Goal: Transaction & Acquisition: Download file/media

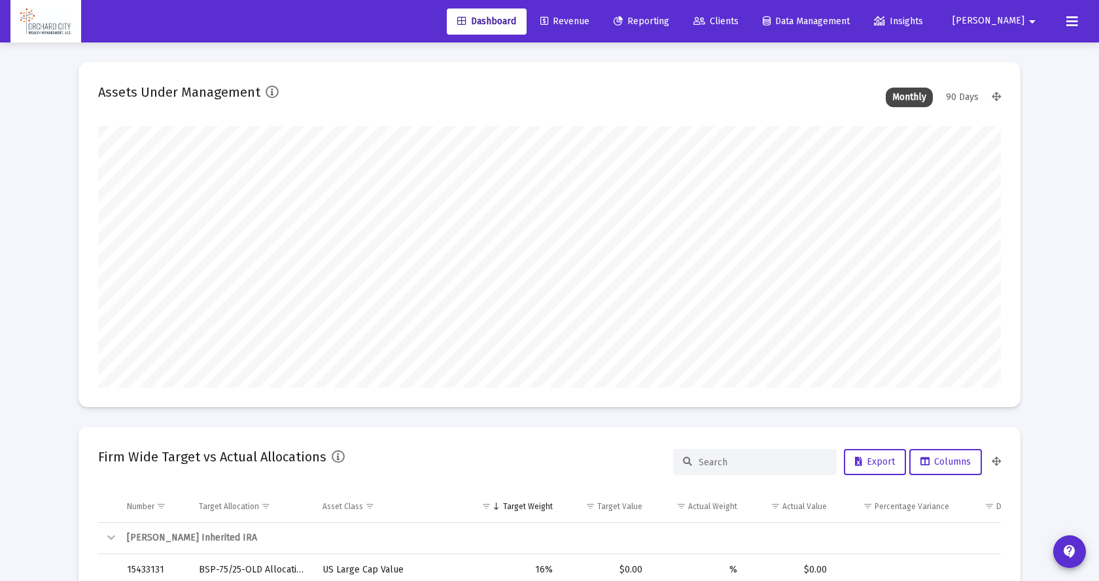
type input "[DATE]"
click at [590, 12] on link "Revenue" at bounding box center [555, 22] width 70 height 26
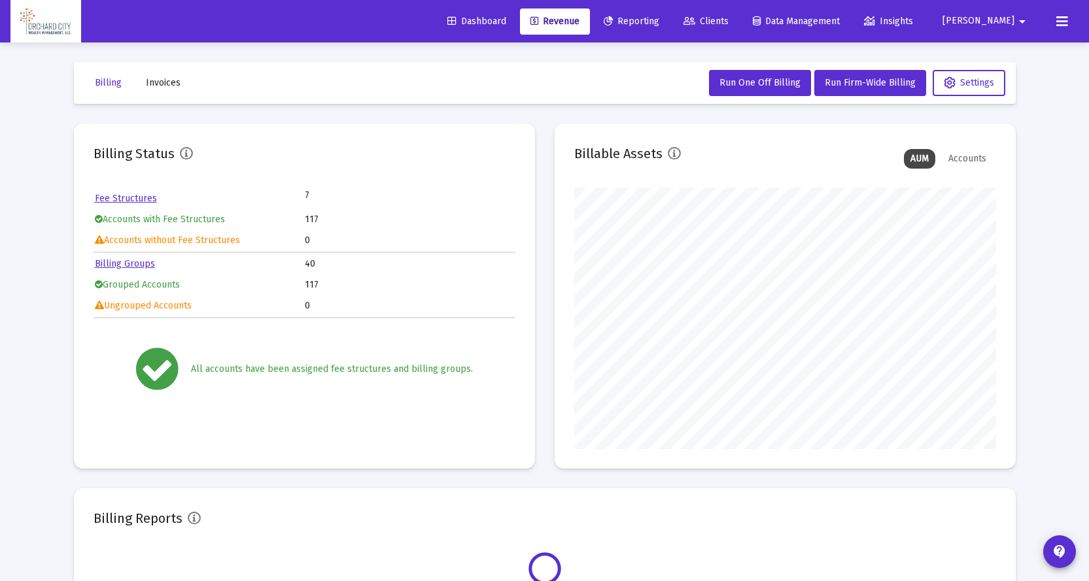
scroll to position [262, 422]
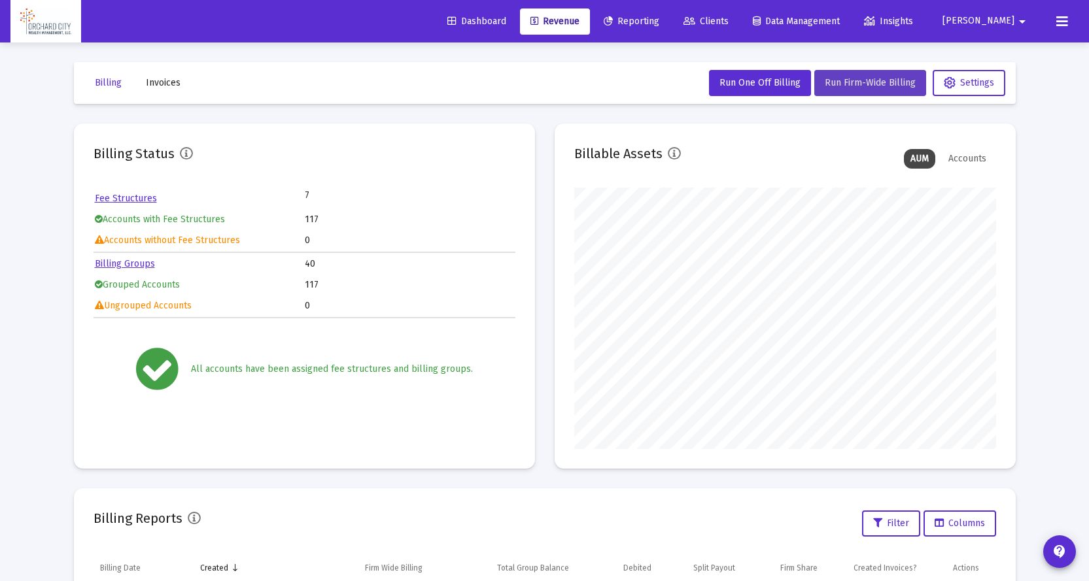
click at [874, 86] on span "Run Firm-Wide Billing" at bounding box center [870, 82] width 91 height 11
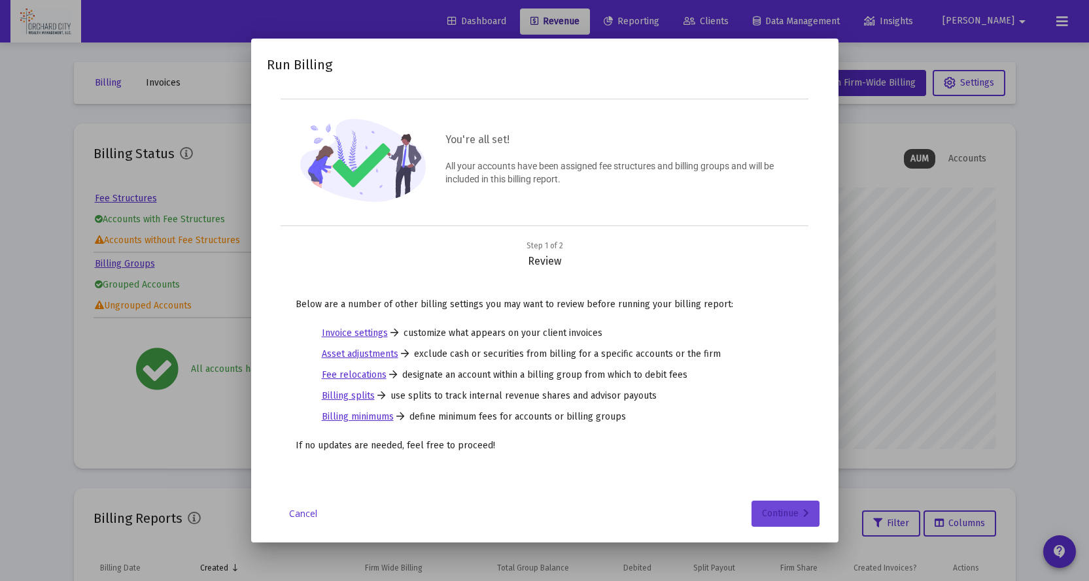
click at [792, 515] on div "Continue" at bounding box center [785, 514] width 47 height 26
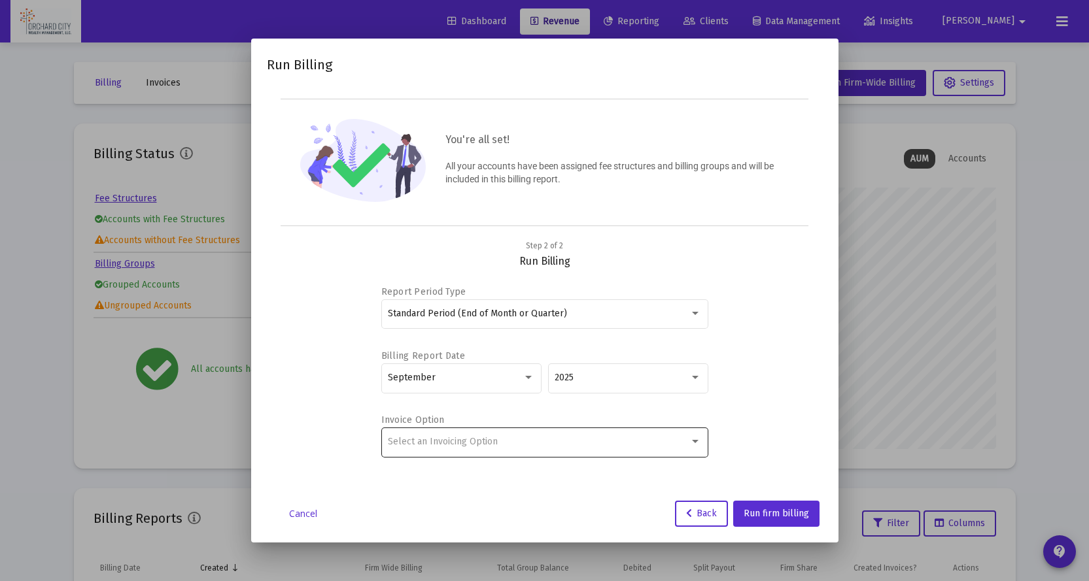
click at [592, 435] on div "Select an Invoicing Option" at bounding box center [544, 442] width 313 height 32
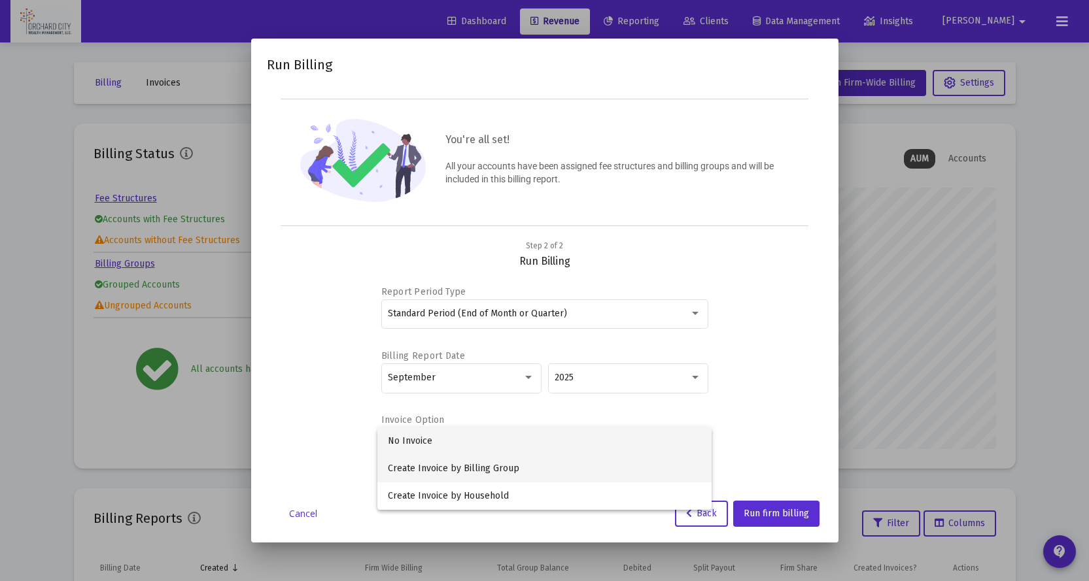
click at [487, 466] on span "Create Invoice by Billing Group" at bounding box center [544, 468] width 313 height 27
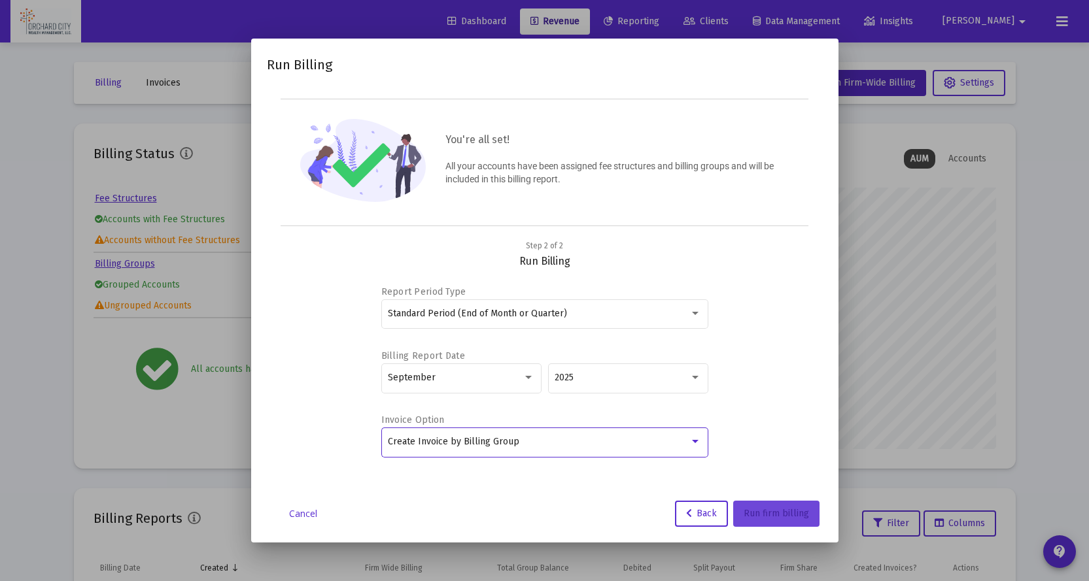
click at [789, 520] on button "Run firm billing" at bounding box center [776, 514] width 86 height 26
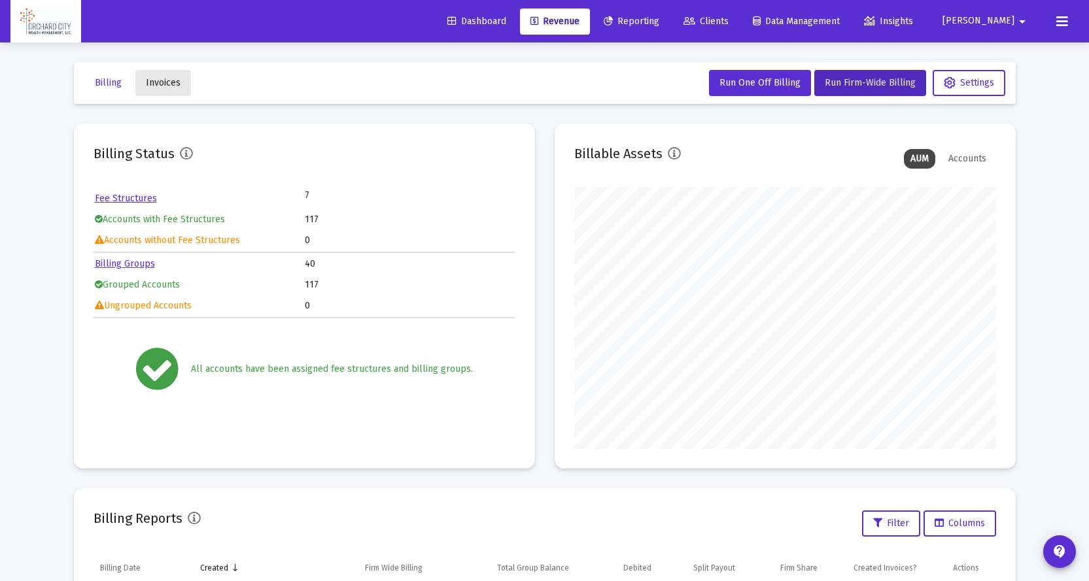
click at [166, 77] on span "Invoices" at bounding box center [163, 82] width 35 height 11
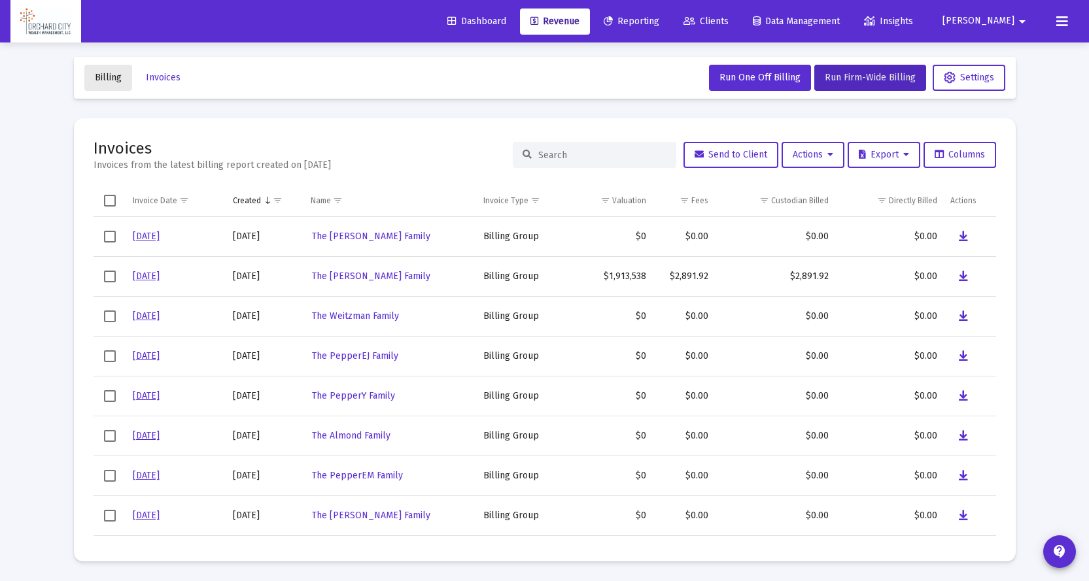
click at [112, 72] on span "Billing" at bounding box center [108, 77] width 27 height 11
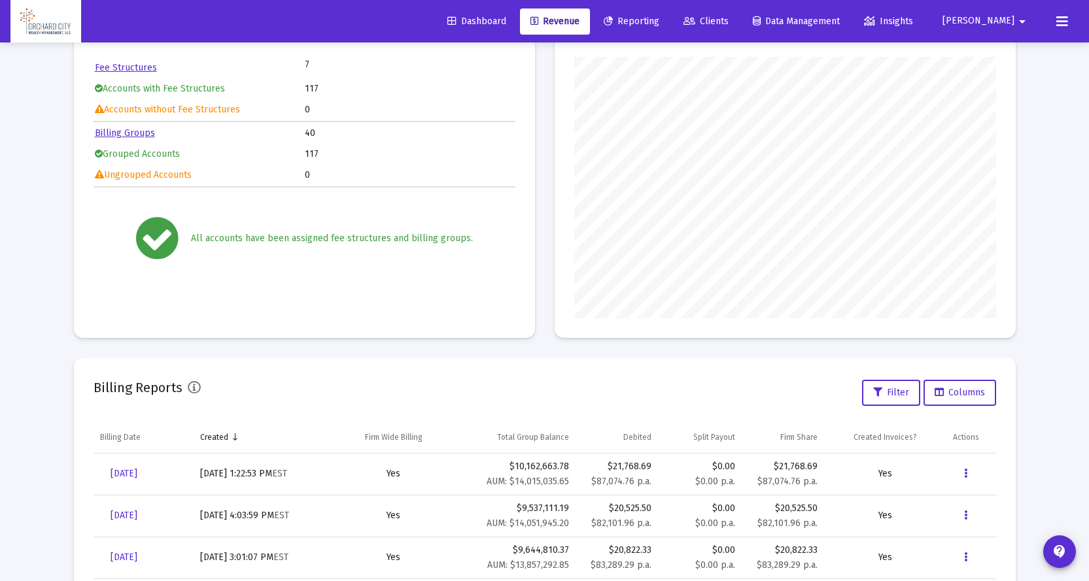
scroll to position [288, 0]
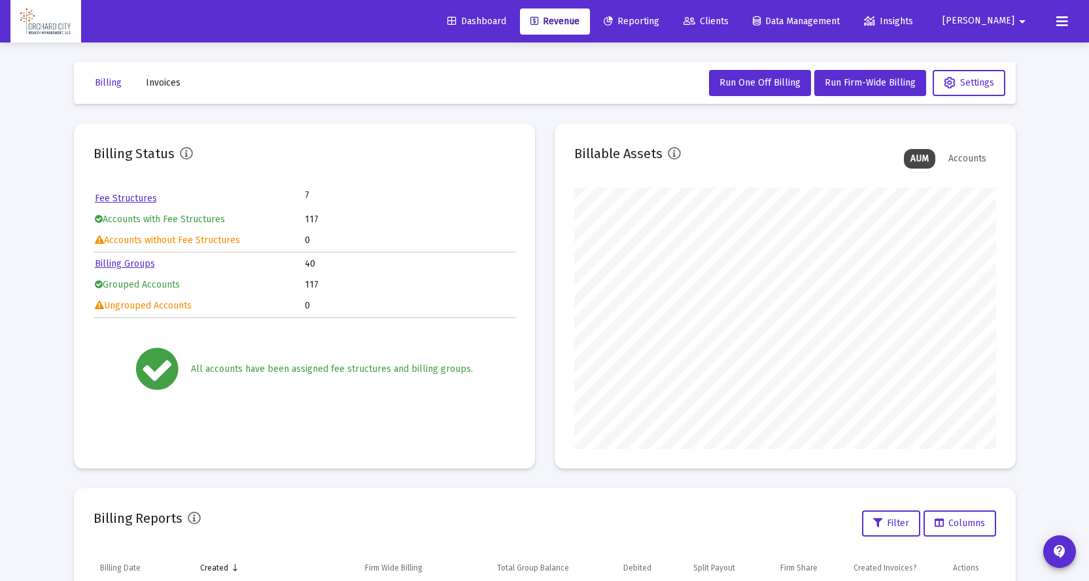
click at [156, 84] on span "Invoices" at bounding box center [163, 82] width 35 height 11
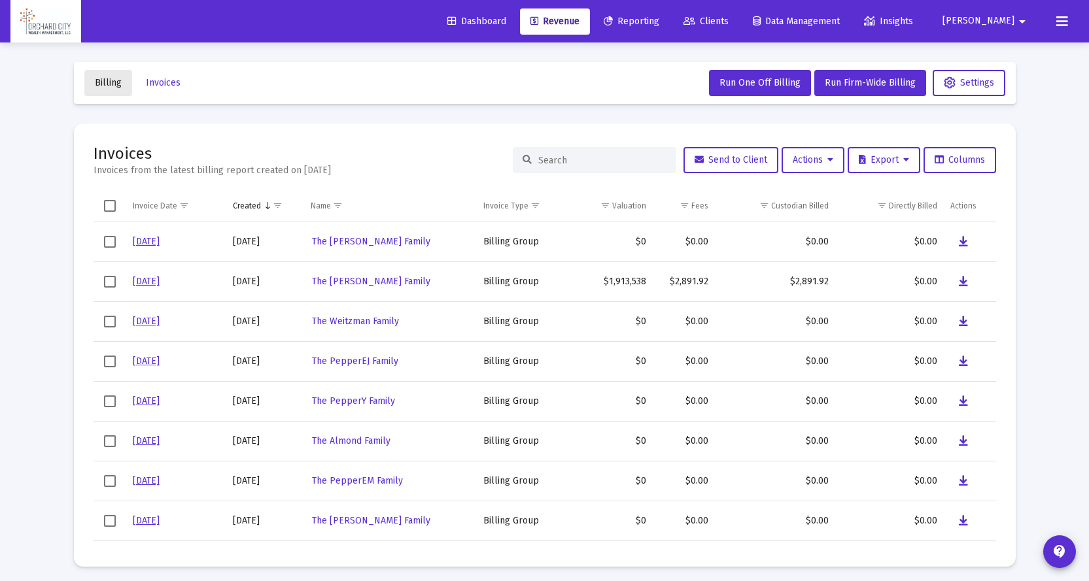
click at [102, 86] on span "Billing" at bounding box center [108, 82] width 27 height 11
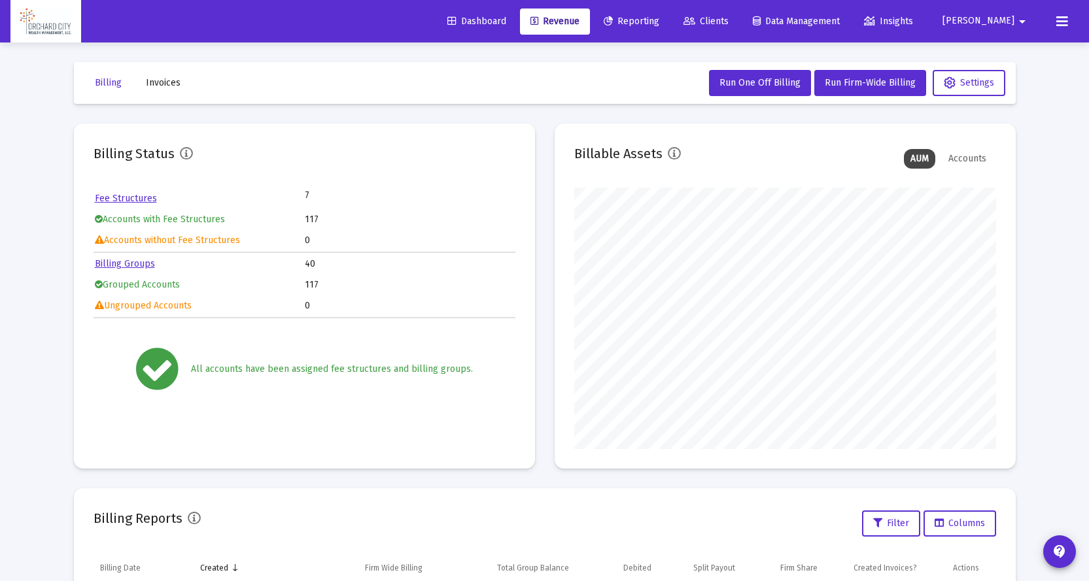
click at [171, 81] on span "Invoices" at bounding box center [163, 82] width 35 height 11
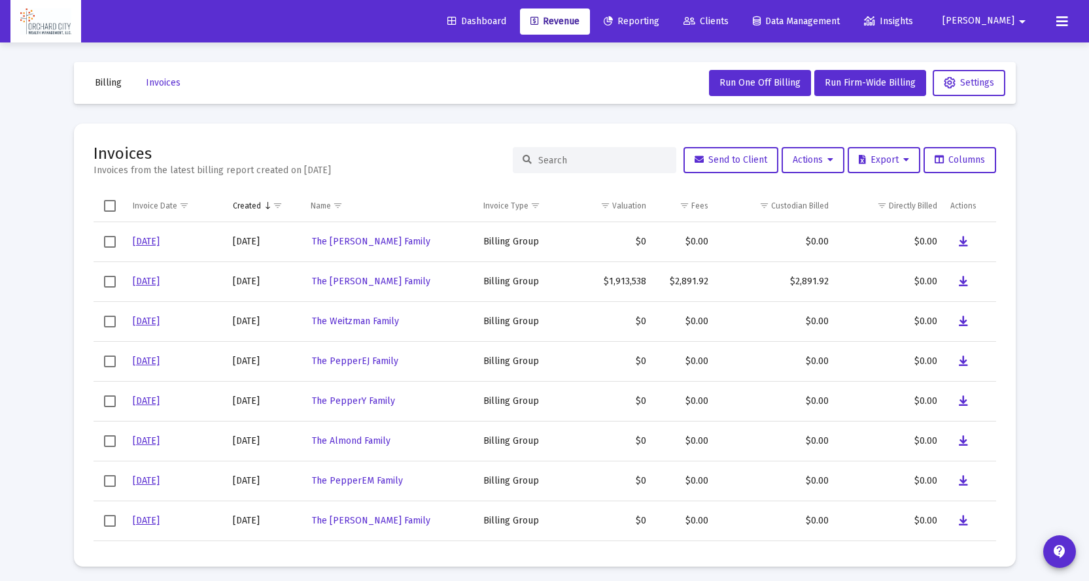
click at [95, 90] on button "Billing" at bounding box center [108, 83] width 48 height 26
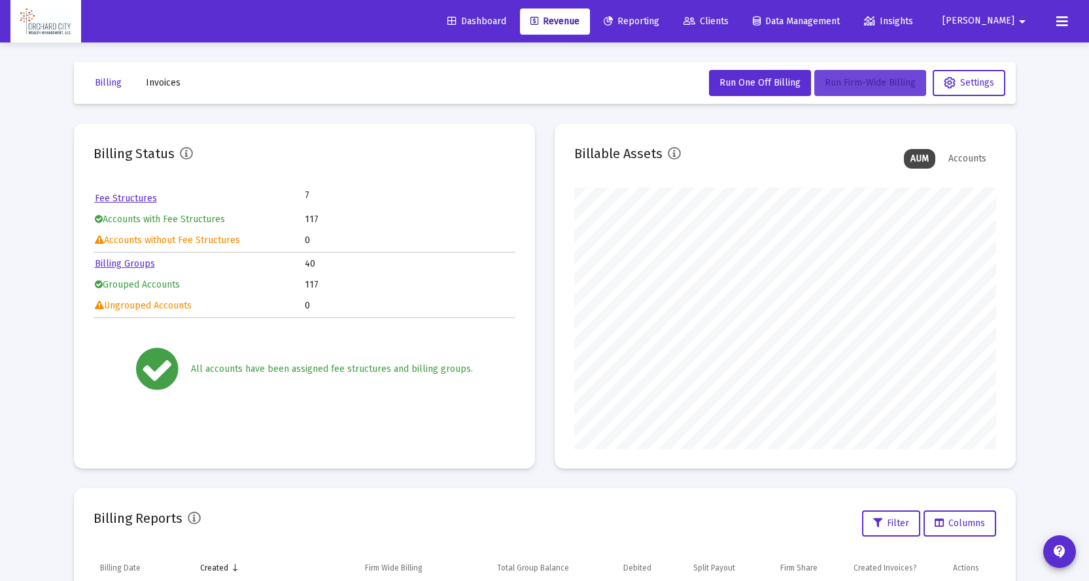
click at [849, 84] on span "Run Firm-Wide Billing" at bounding box center [870, 82] width 91 height 11
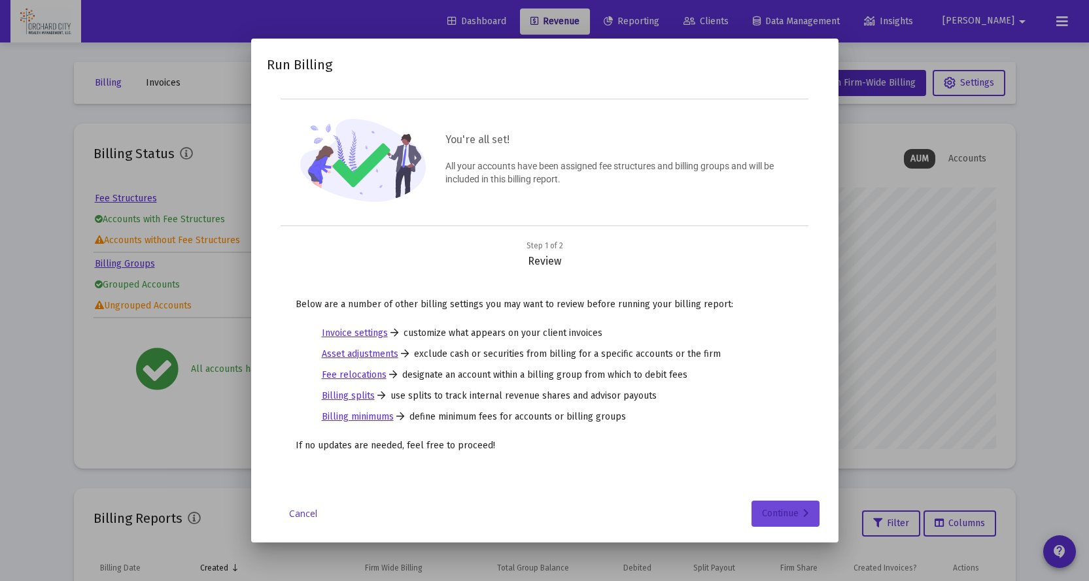
click at [787, 510] on div "Continue" at bounding box center [785, 514] width 47 height 26
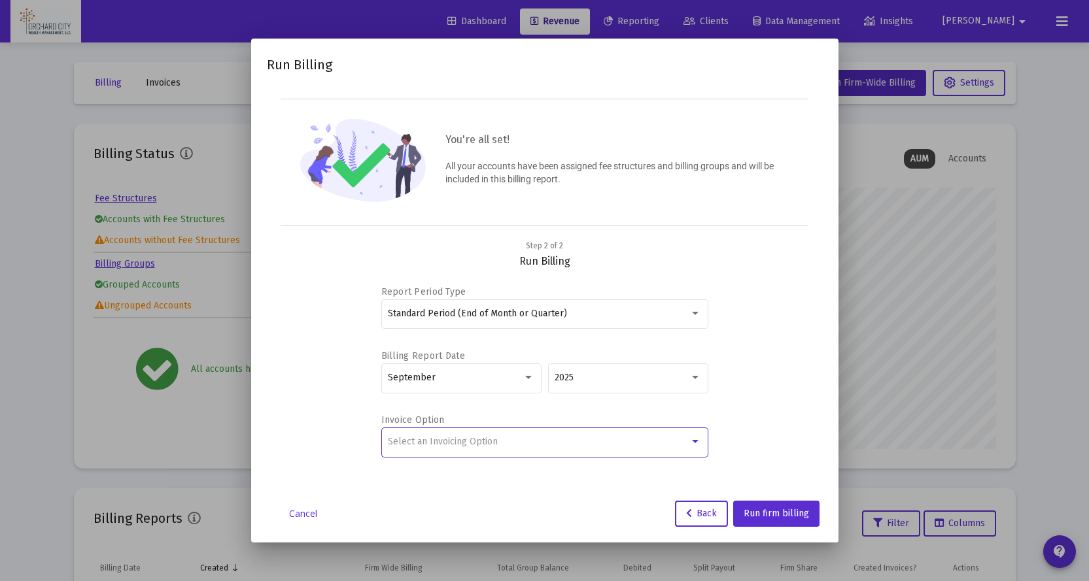
click at [558, 441] on div "Select an Invoicing Option" at bounding box center [538, 442] width 301 height 10
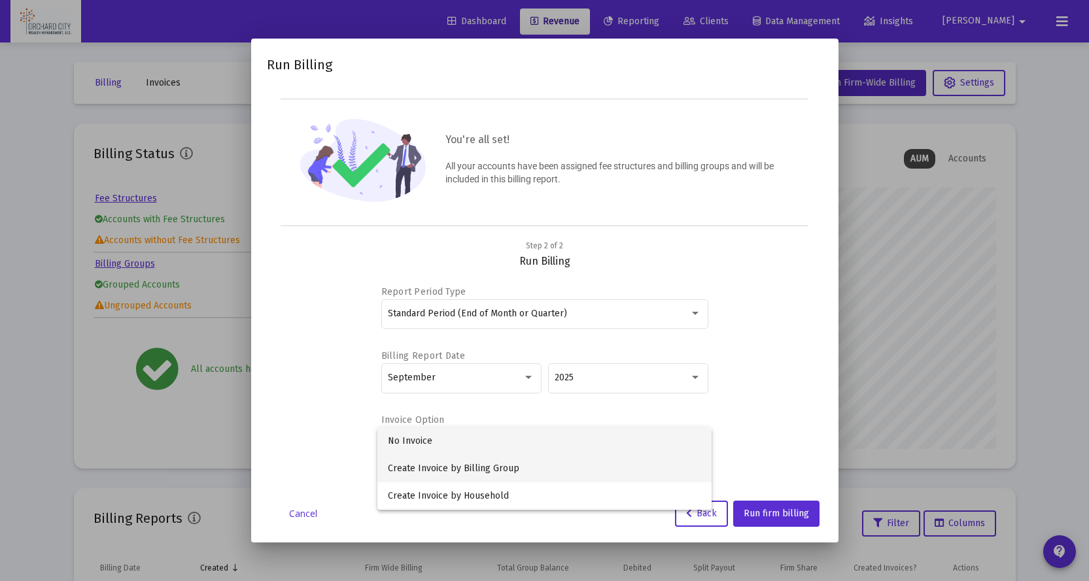
click at [502, 460] on span "Create Invoice by Billing Group" at bounding box center [544, 468] width 313 height 27
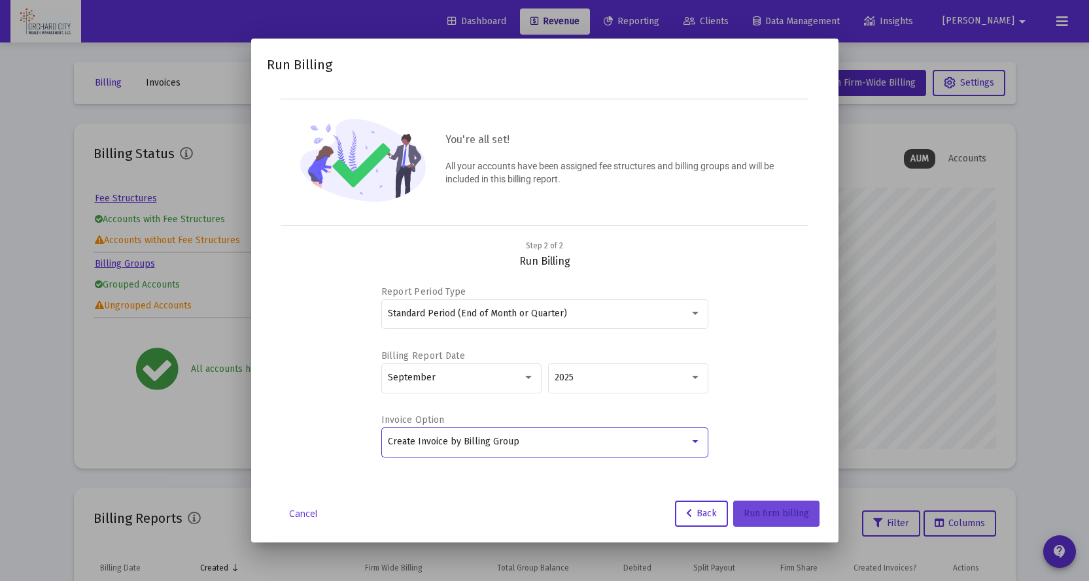
click at [800, 520] on button "Run firm billing" at bounding box center [776, 514] width 86 height 26
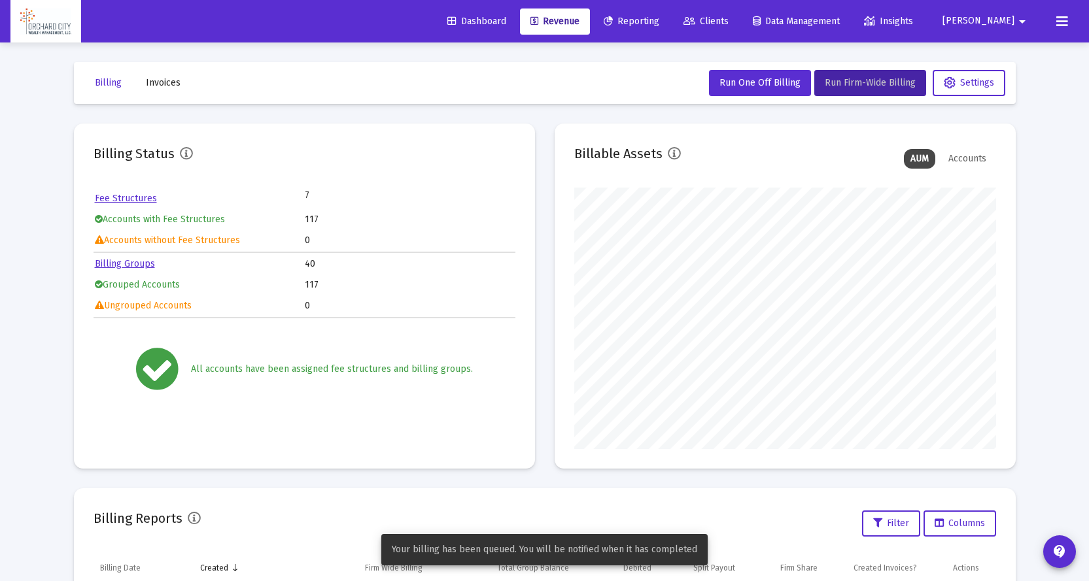
click at [574, 547] on span "Your billing has been queued. You will be notified when it has completed" at bounding box center [544, 549] width 305 height 13
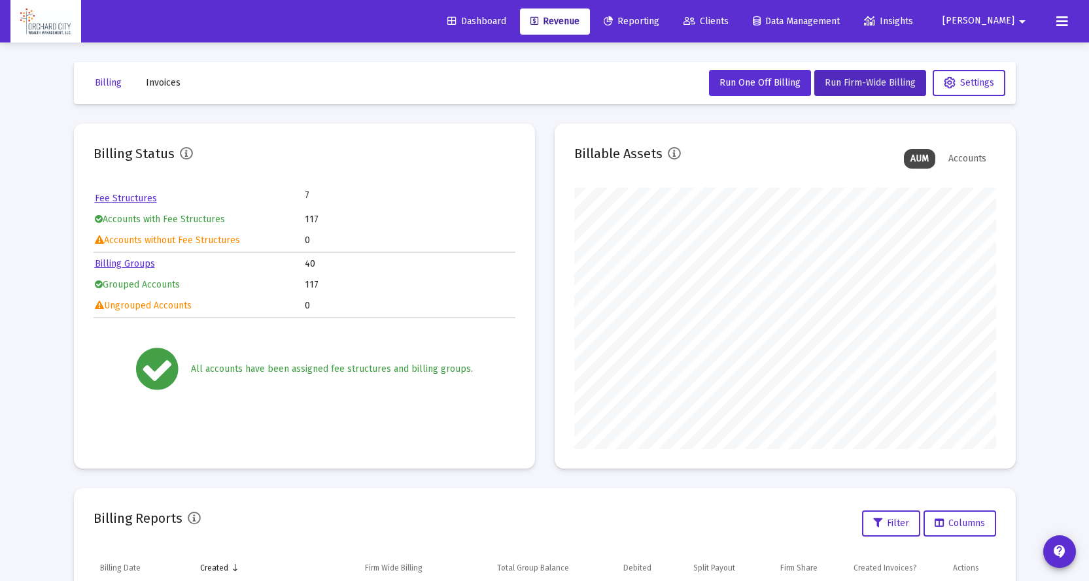
click at [972, 159] on div "Accounts" at bounding box center [967, 159] width 51 height 20
click at [910, 162] on div "AUM" at bounding box center [919, 159] width 31 height 20
click at [170, 81] on span "Invoices" at bounding box center [163, 82] width 35 height 11
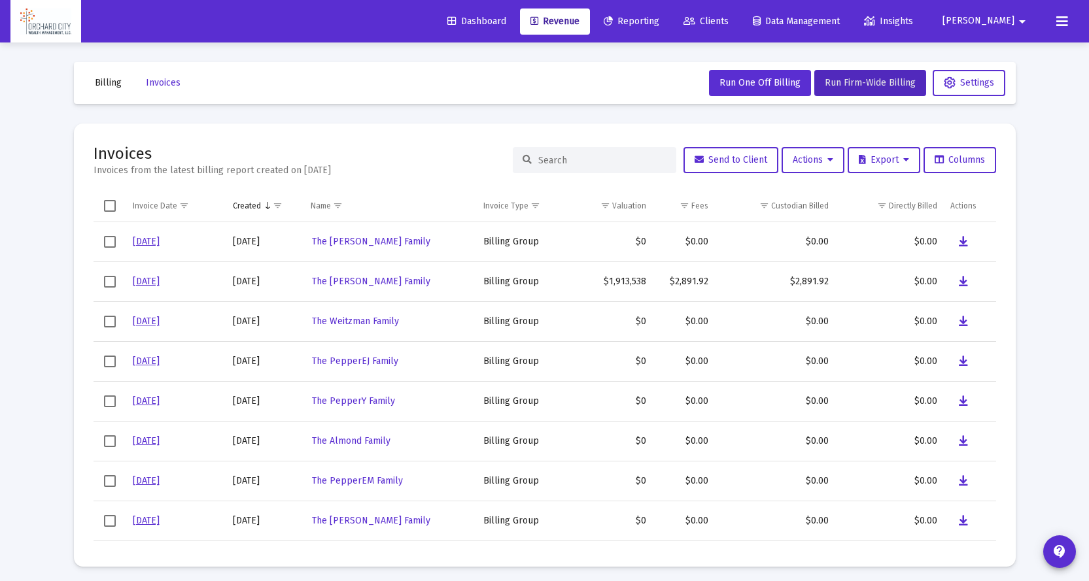
click at [118, 83] on span "Billing" at bounding box center [108, 82] width 27 height 11
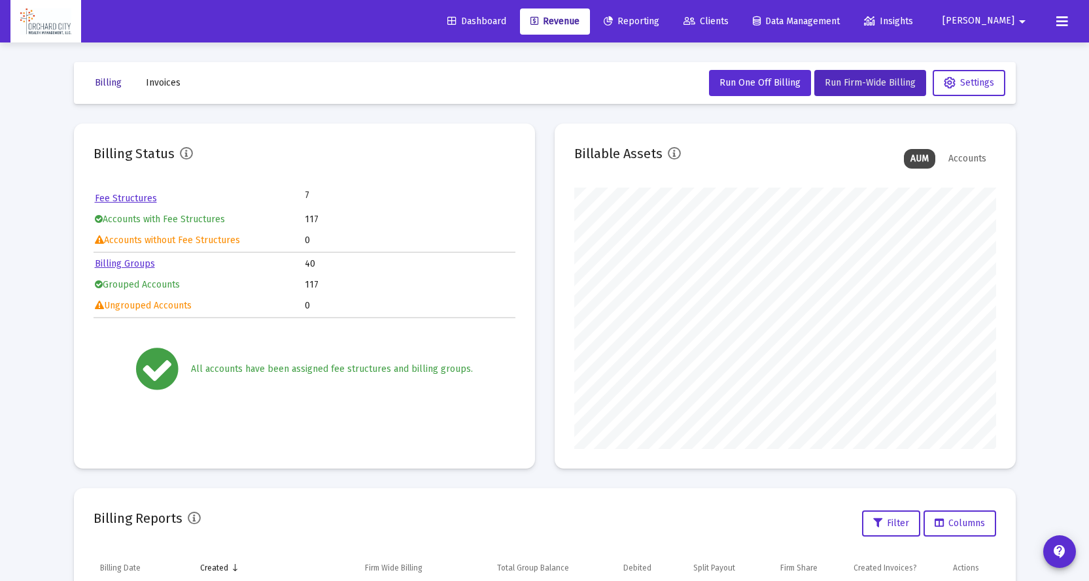
scroll to position [196, 0]
click at [163, 81] on span "Invoices" at bounding box center [163, 82] width 35 height 11
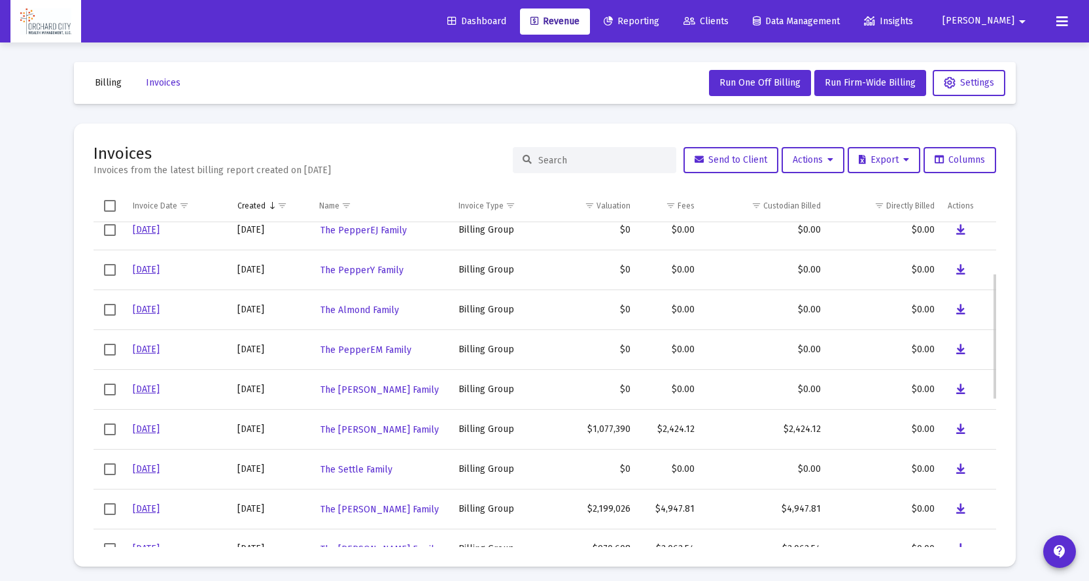
scroll to position [512, 0]
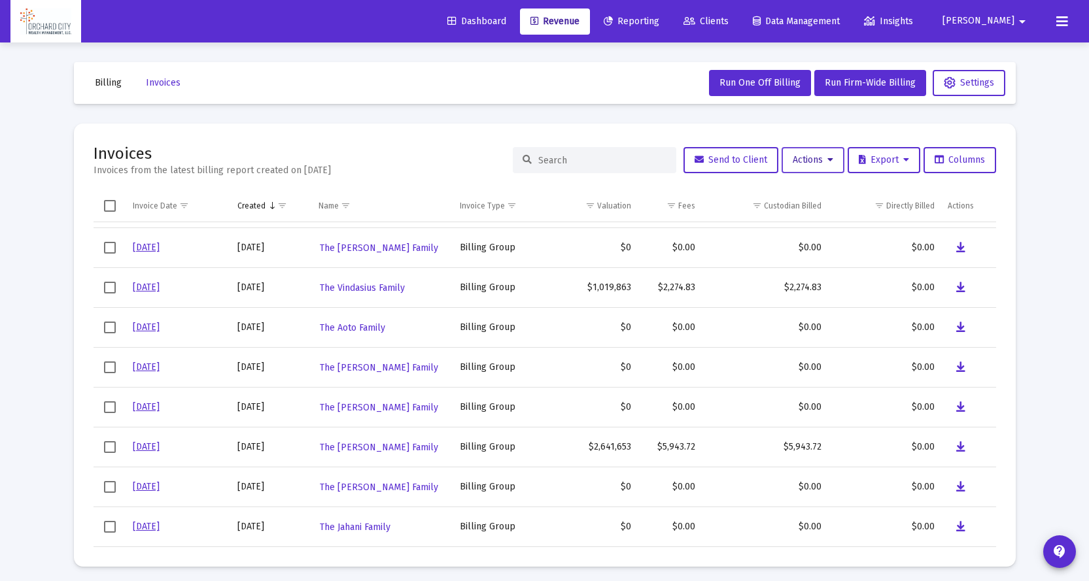
click at [827, 160] on icon at bounding box center [830, 160] width 6 height 9
click at [400, 155] on div at bounding box center [544, 290] width 1089 height 581
click at [90, 73] on button "Billing" at bounding box center [108, 83] width 48 height 26
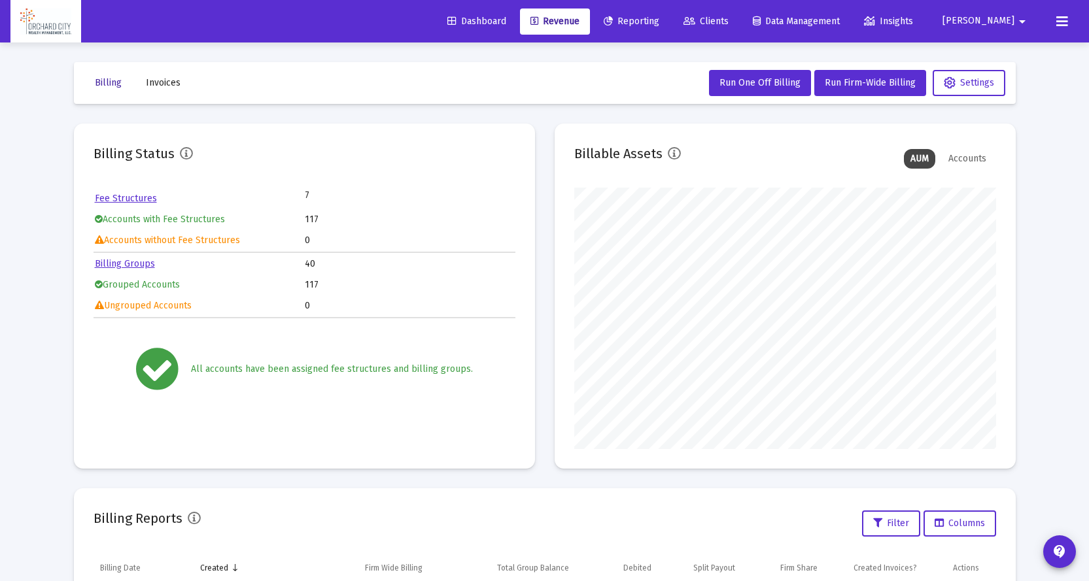
scroll to position [196, 0]
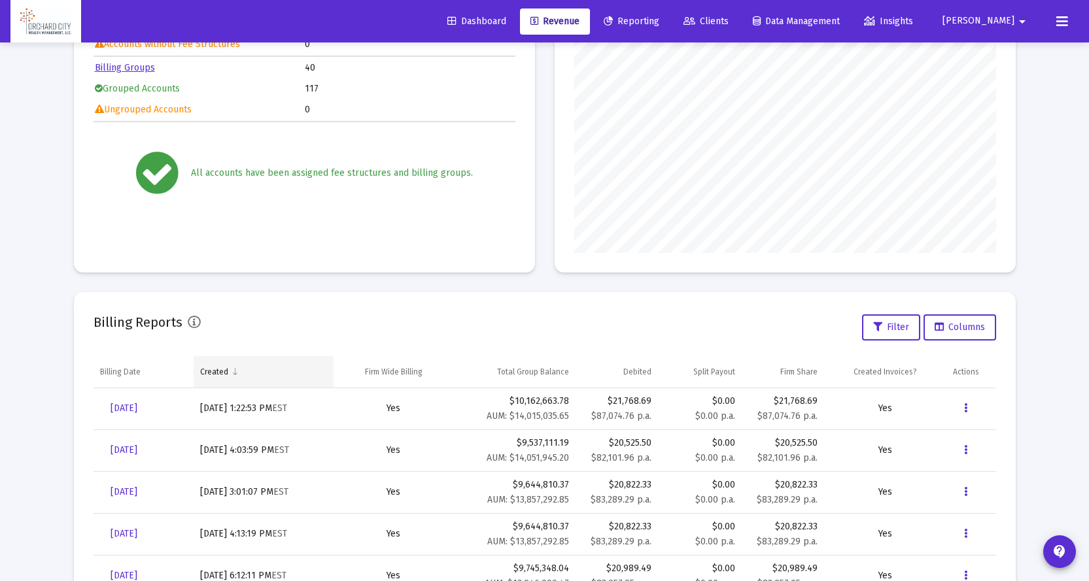
click at [228, 373] on td "Created" at bounding box center [264, 371] width 141 height 31
click at [228, 373] on span "Column Created" at bounding box center [233, 372] width 10 height 10
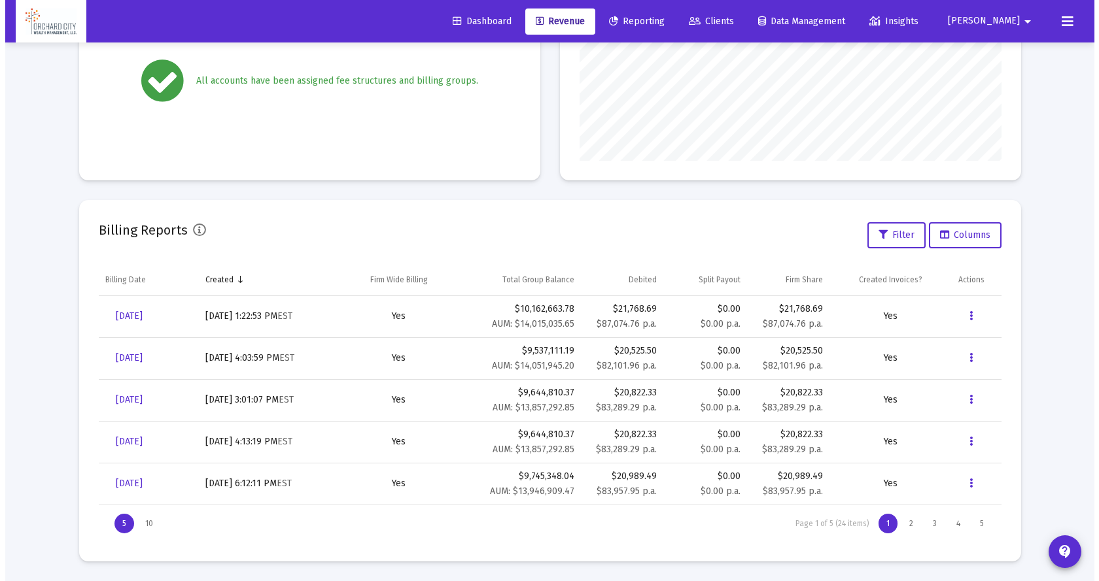
scroll to position [0, 0]
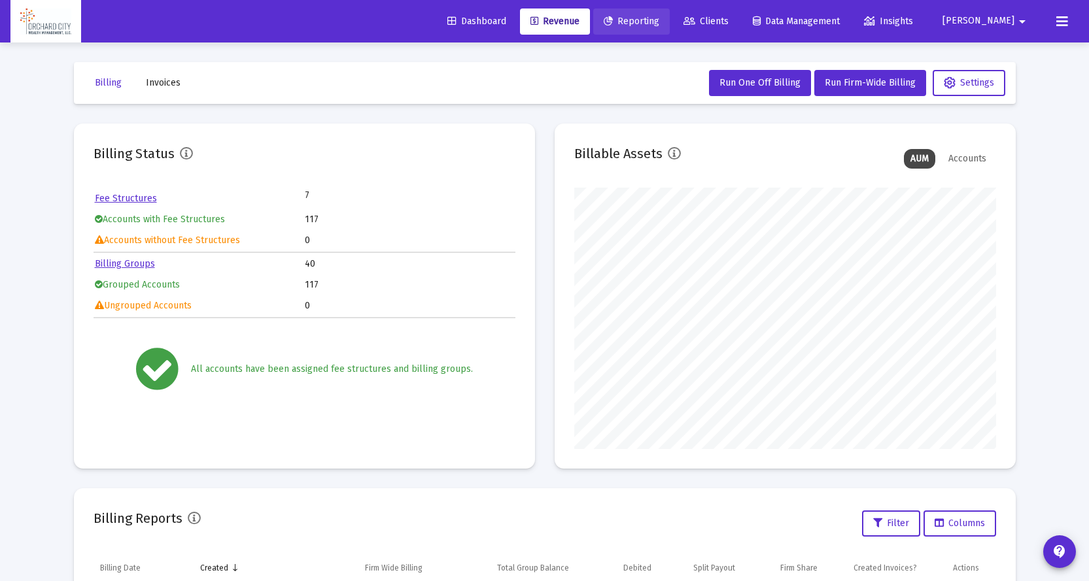
click at [659, 20] on span "Reporting" at bounding box center [632, 21] width 56 height 11
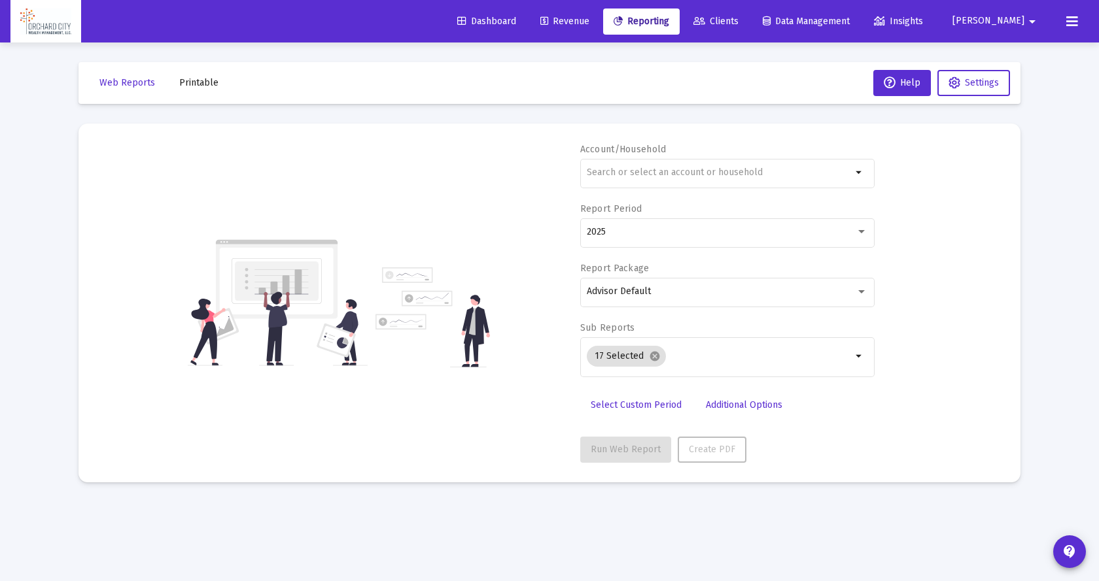
click at [1006, 20] on span "[PERSON_NAME]" at bounding box center [988, 21] width 72 height 11
click at [1068, 25] on div at bounding box center [549, 290] width 1099 height 581
click at [1069, 22] on icon at bounding box center [1072, 22] width 12 height 16
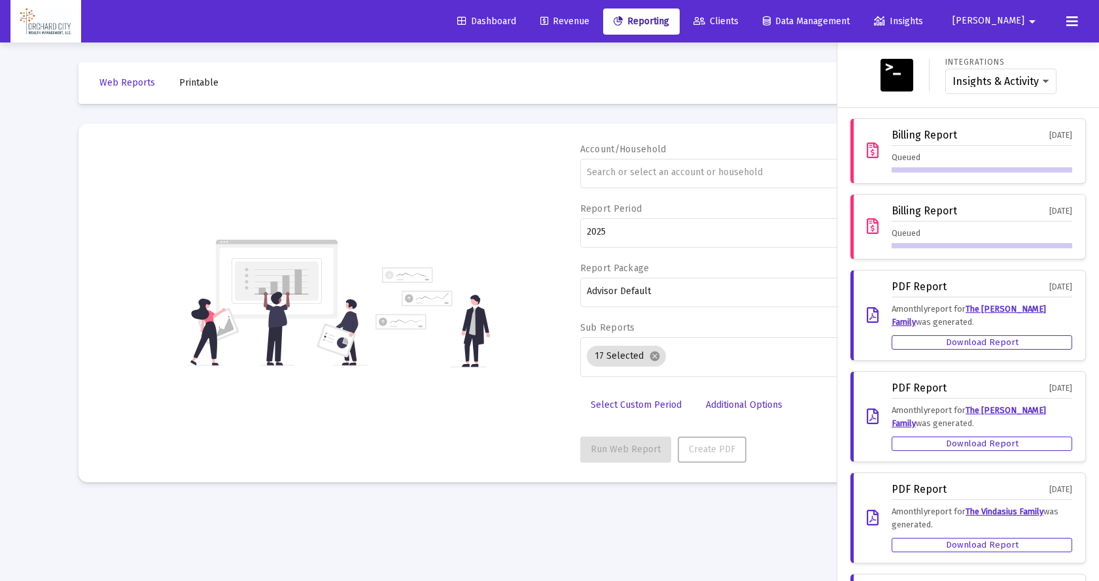
click at [897, 218] on div "Billing Report Oct 2, 2025" at bounding box center [981, 213] width 180 height 16
click at [1049, 207] on div "[DATE]" at bounding box center [1060, 211] width 23 height 12
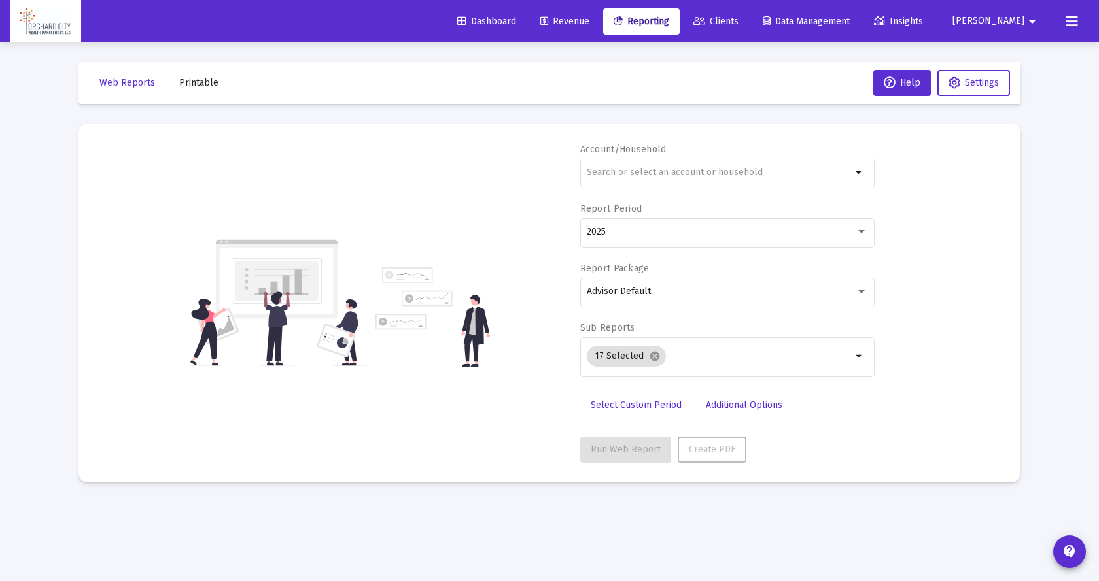
click at [1068, 16] on icon at bounding box center [1072, 22] width 12 height 16
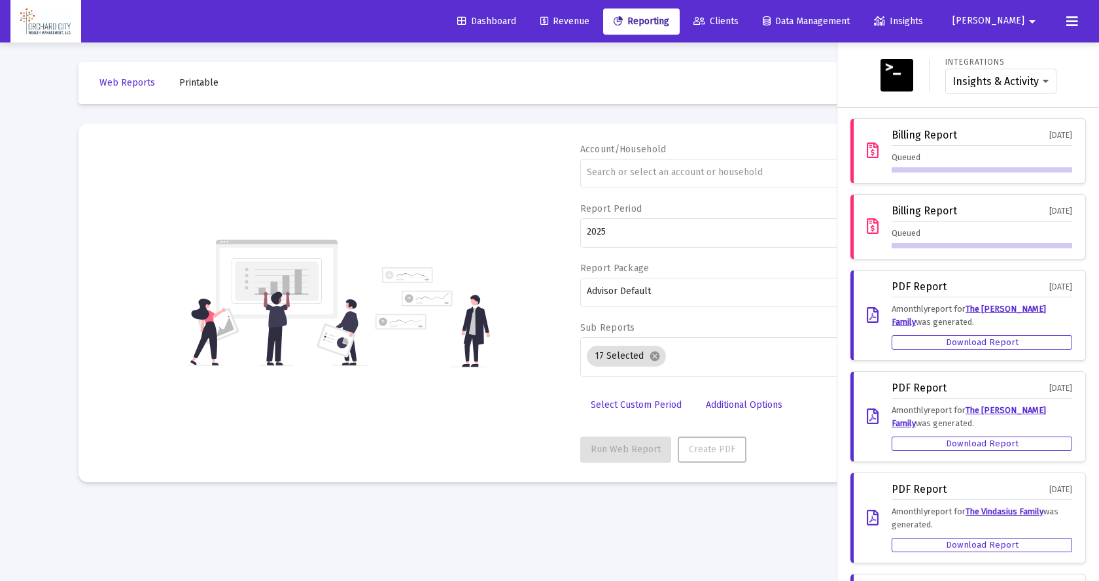
click at [1008, 17] on span "[PERSON_NAME]" at bounding box center [988, 21] width 72 height 11
click at [1017, 56] on span "Settings" at bounding box center [1032, 55] width 39 height 31
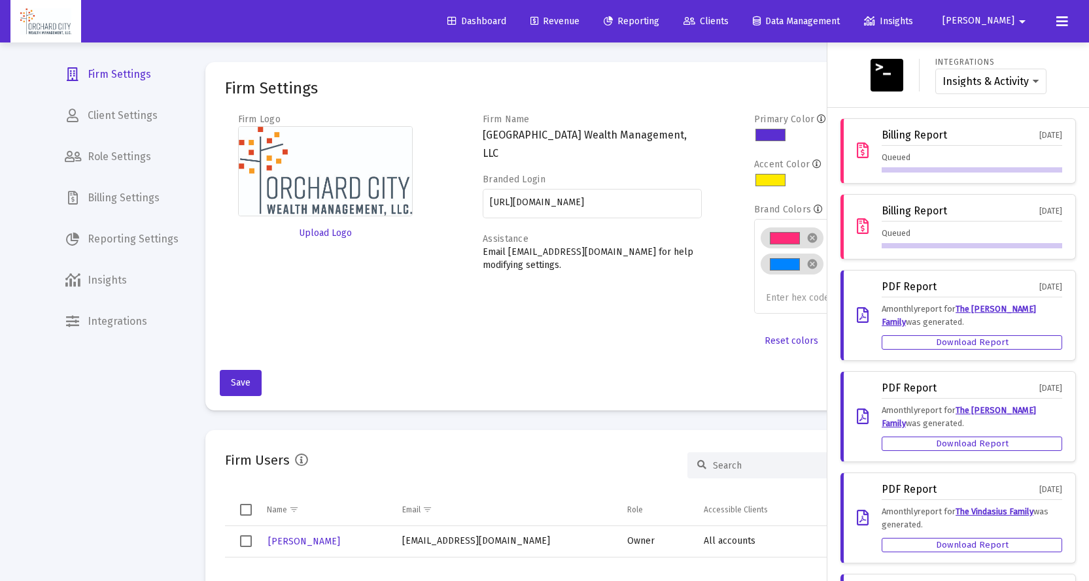
click at [106, 322] on div at bounding box center [544, 290] width 1089 height 581
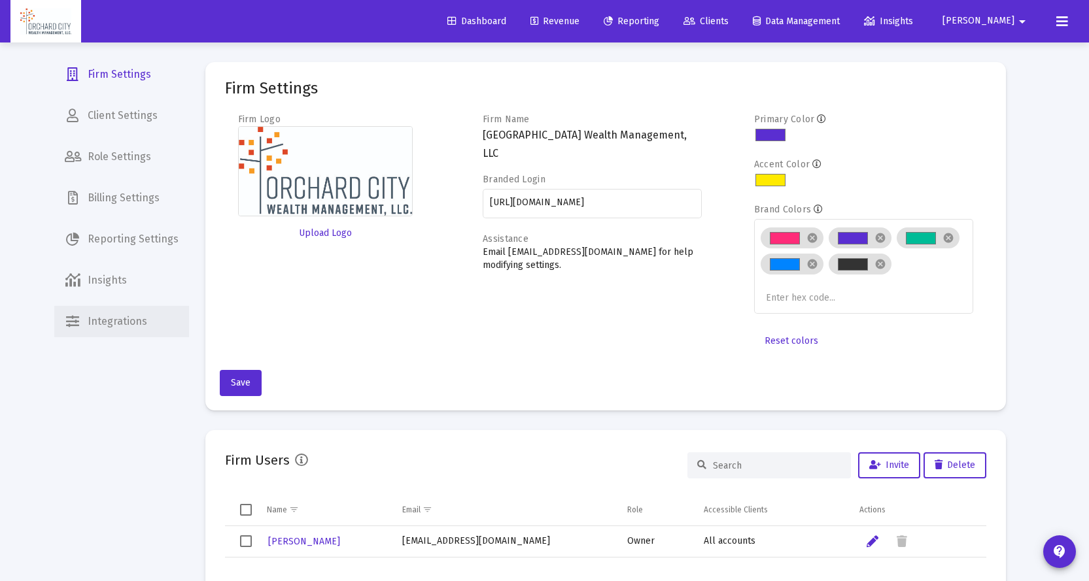
click at [106, 322] on span "Integrations" at bounding box center [121, 321] width 135 height 31
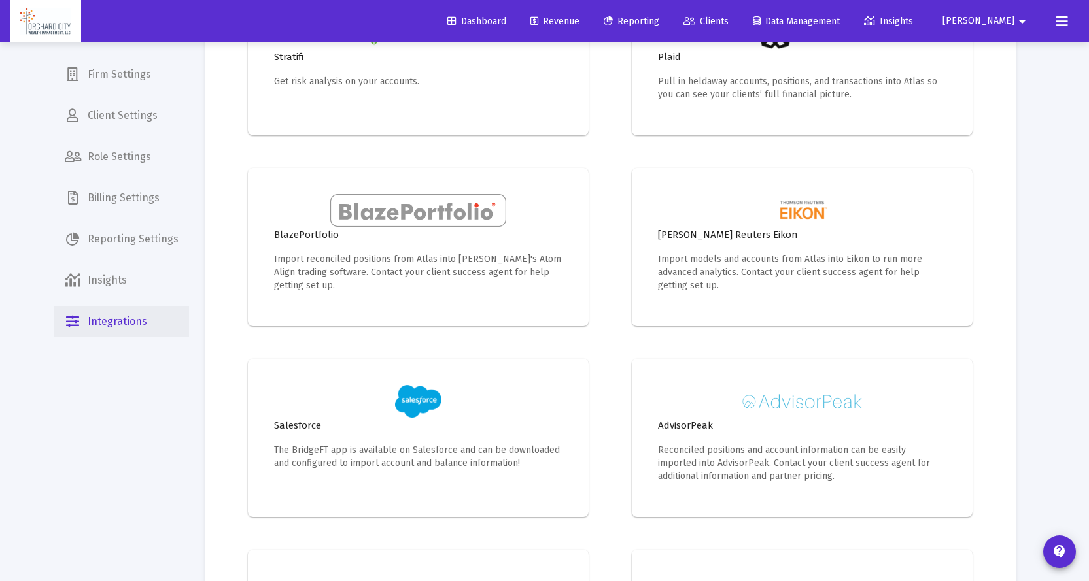
scroll to position [522, 0]
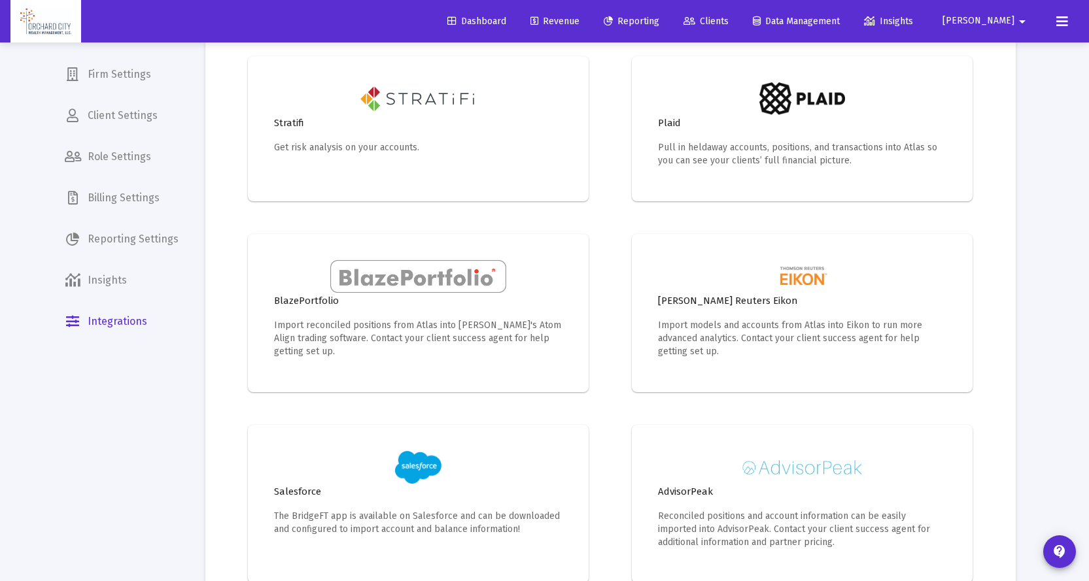
click at [122, 279] on span "Insights" at bounding box center [121, 280] width 135 height 31
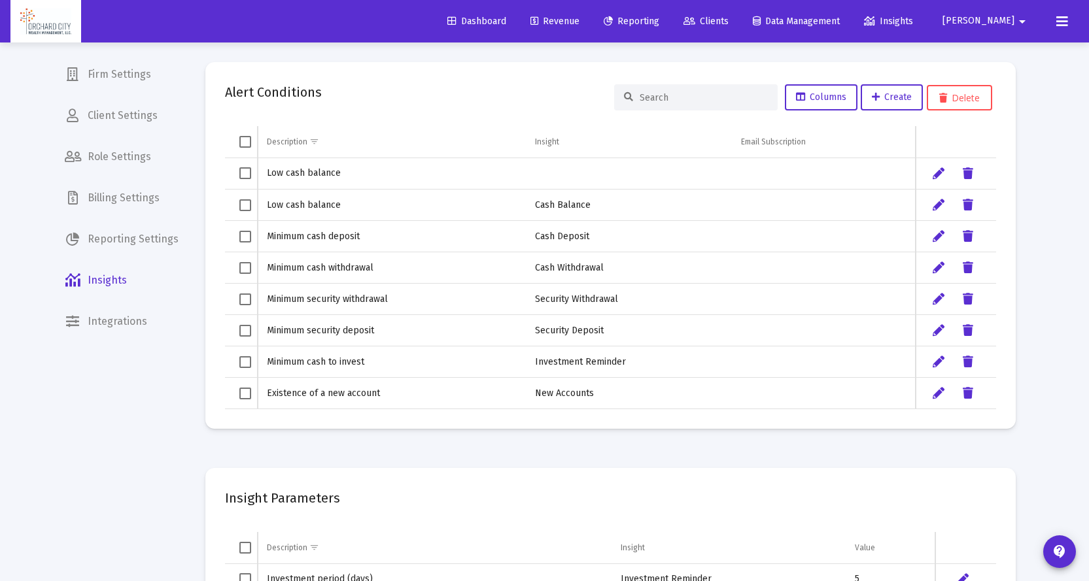
click at [149, 241] on span "Reporting Settings" at bounding box center [121, 239] width 135 height 31
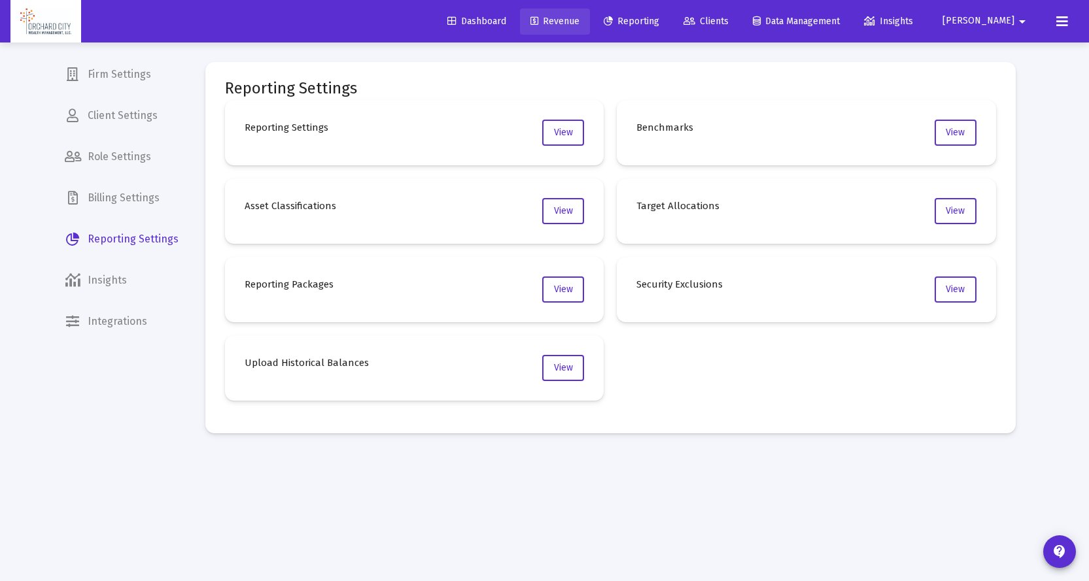
click at [579, 22] on span "Revenue" at bounding box center [554, 21] width 49 height 11
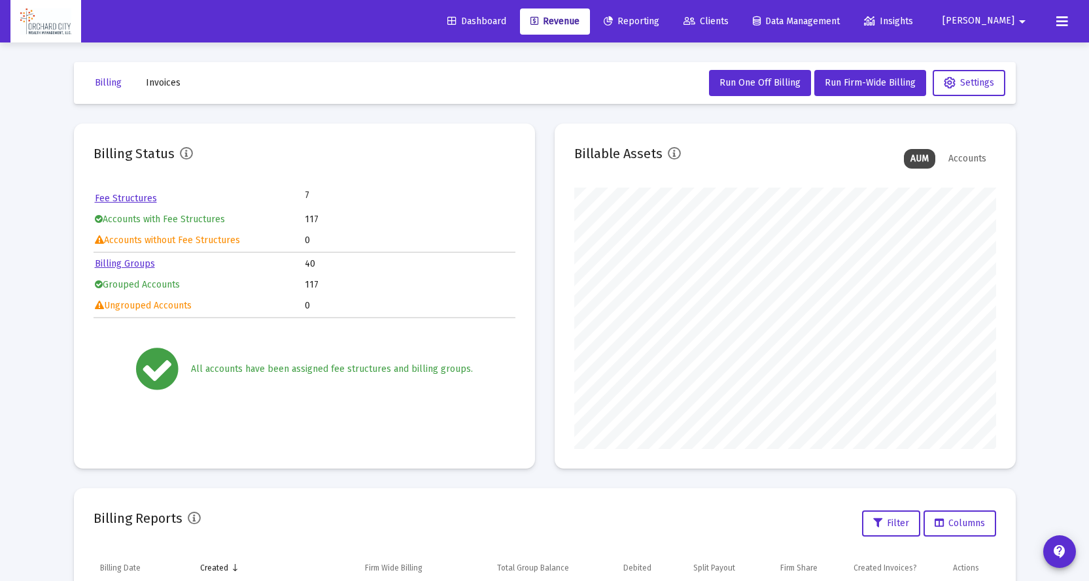
scroll to position [65, 0]
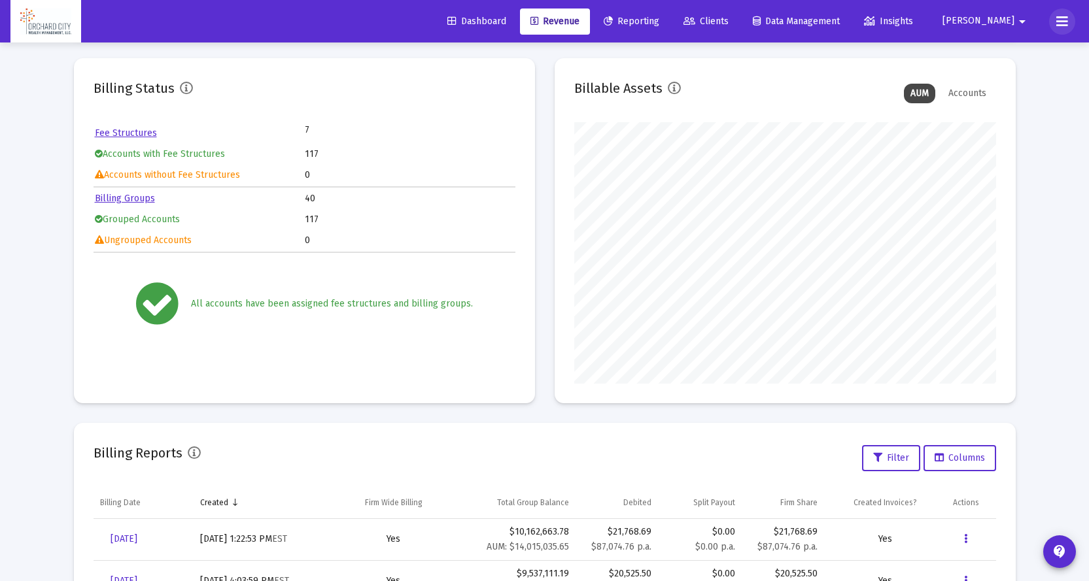
click at [1062, 18] on icon at bounding box center [1062, 22] width 12 height 16
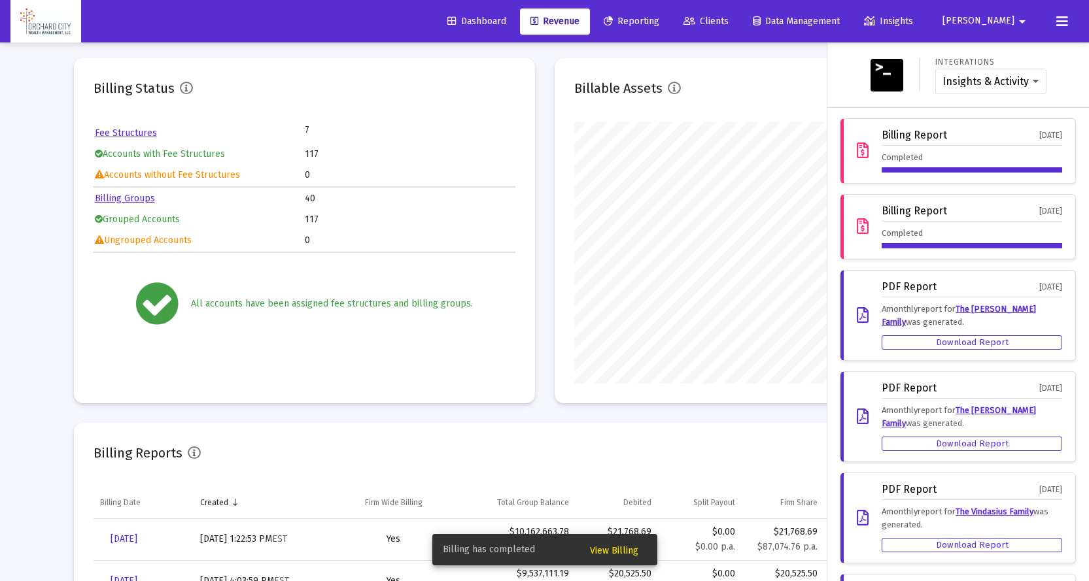
click at [885, 211] on div "Billing Report" at bounding box center [913, 211] width 65 height 12
click at [621, 549] on span "View Billing" at bounding box center [614, 550] width 48 height 11
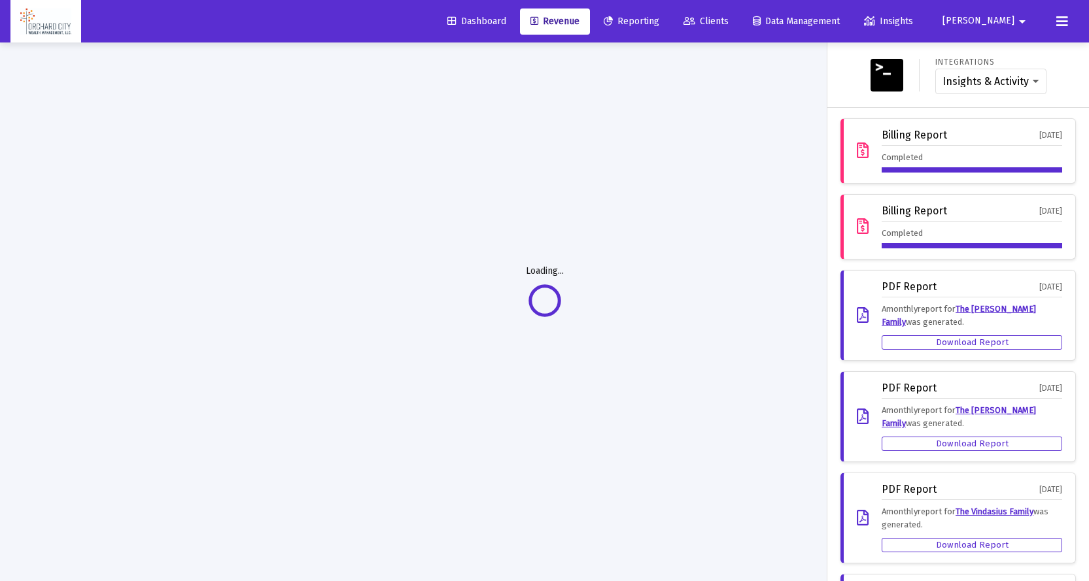
scroll to position [43, 0]
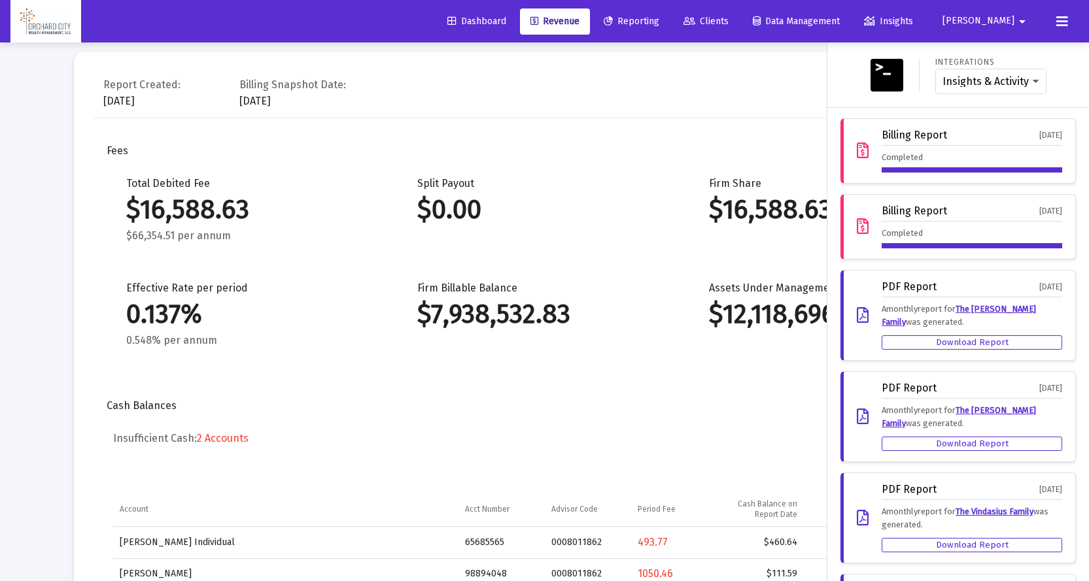
scroll to position [173, 0]
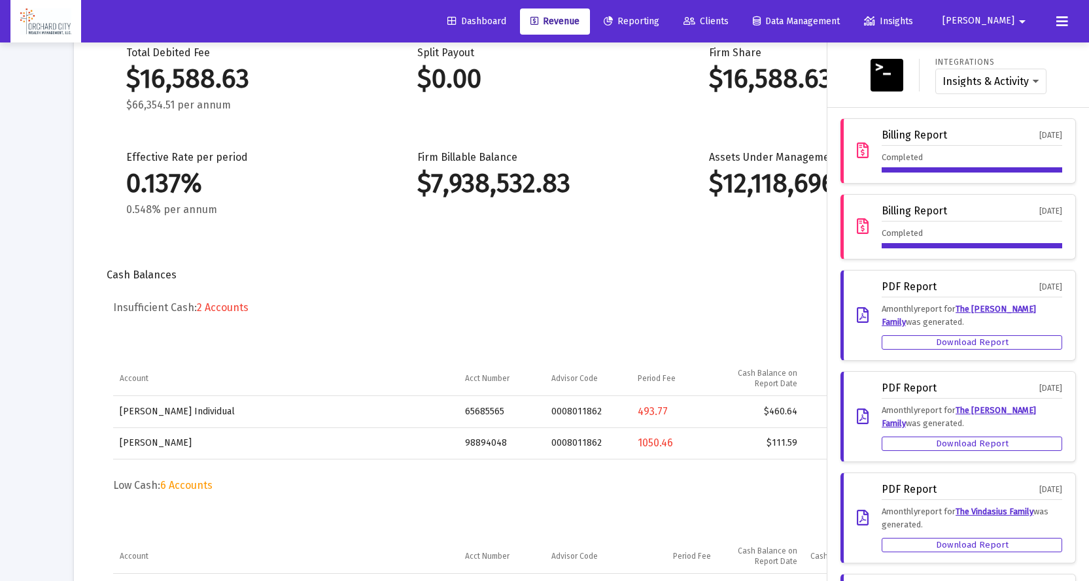
drag, startPoint x: 1069, startPoint y: 20, endPoint x: 927, endPoint y: 379, distance: 386.6
click at [1068, 20] on button at bounding box center [1062, 22] width 26 height 26
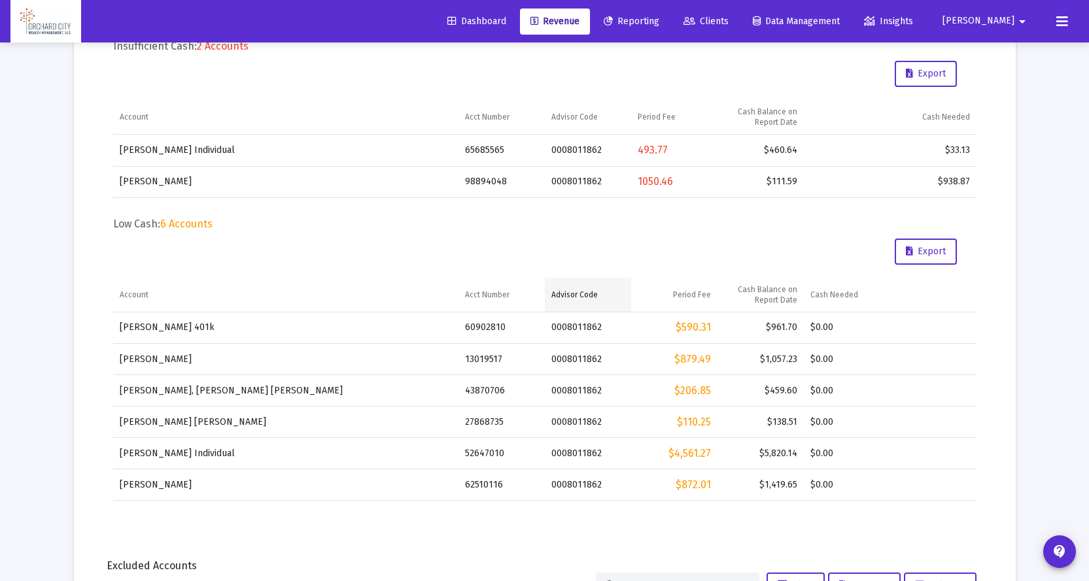
scroll to position [369, 0]
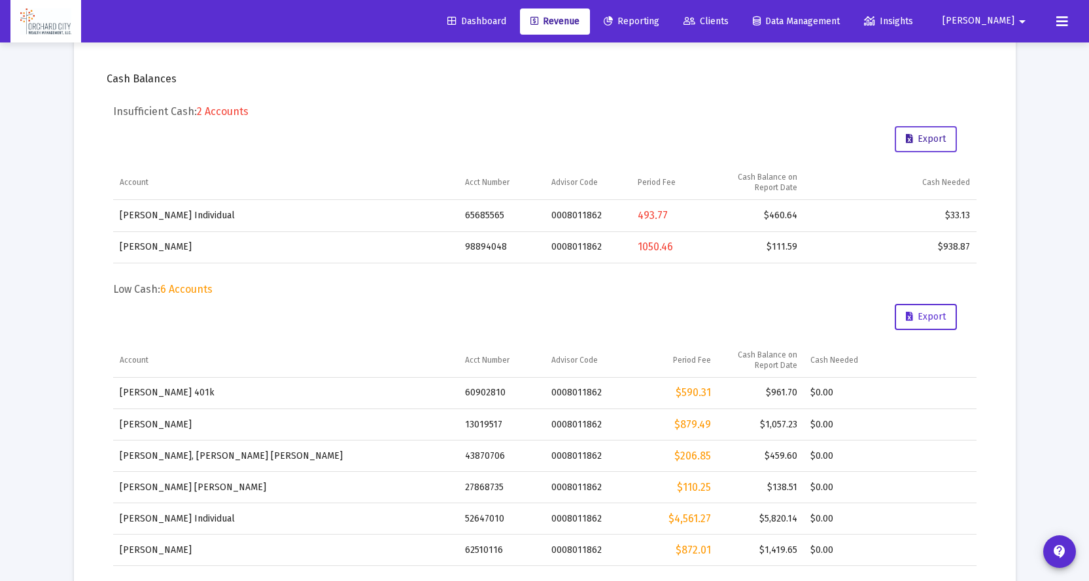
click at [911, 135] on span "Export" at bounding box center [926, 138] width 40 height 11
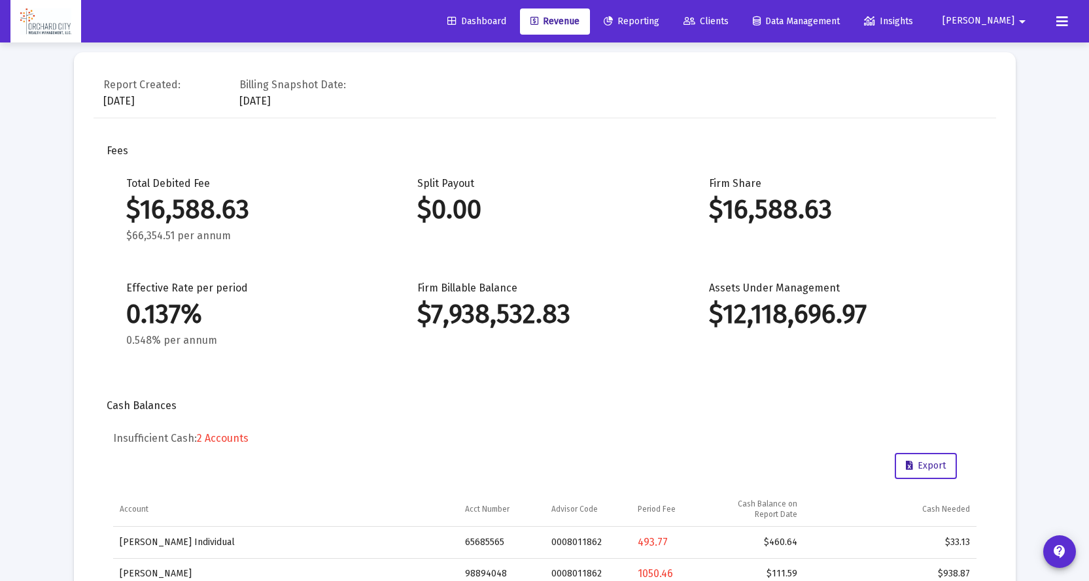
scroll to position [0, 0]
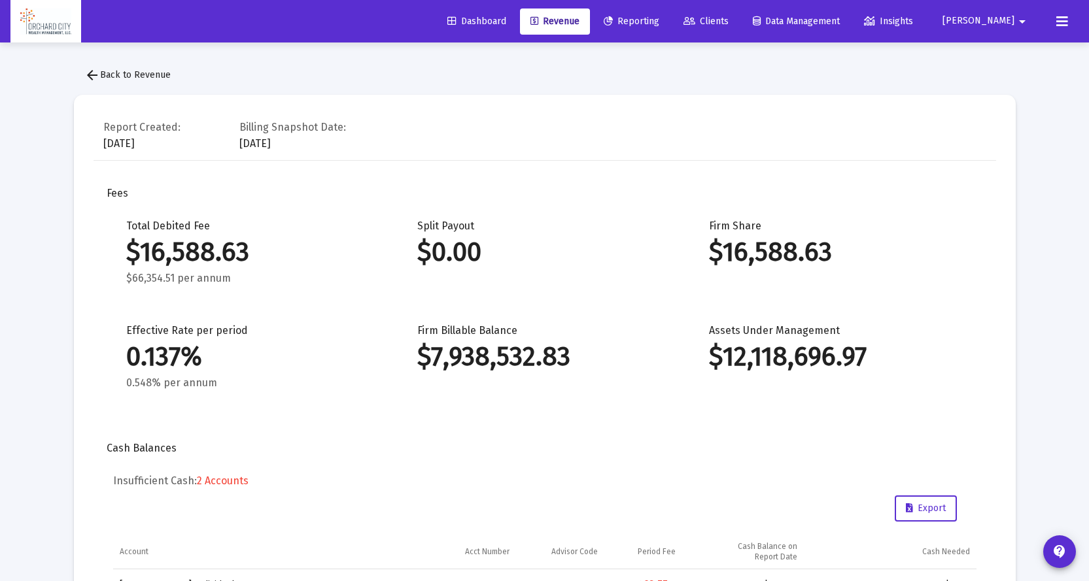
click at [154, 75] on span "arrow_back Back to Revenue" at bounding box center [127, 74] width 86 height 11
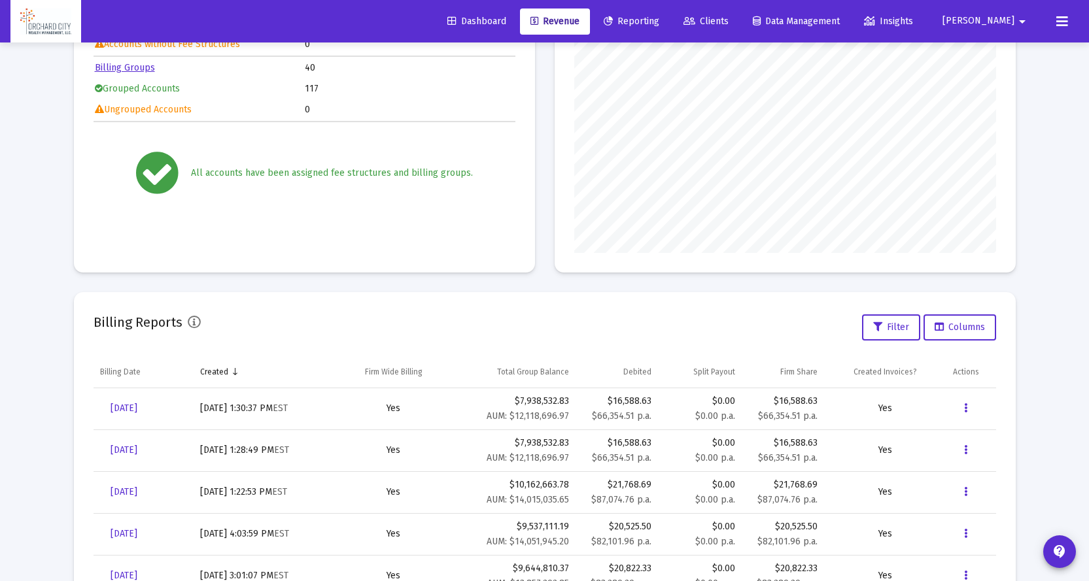
scroll to position [288, 0]
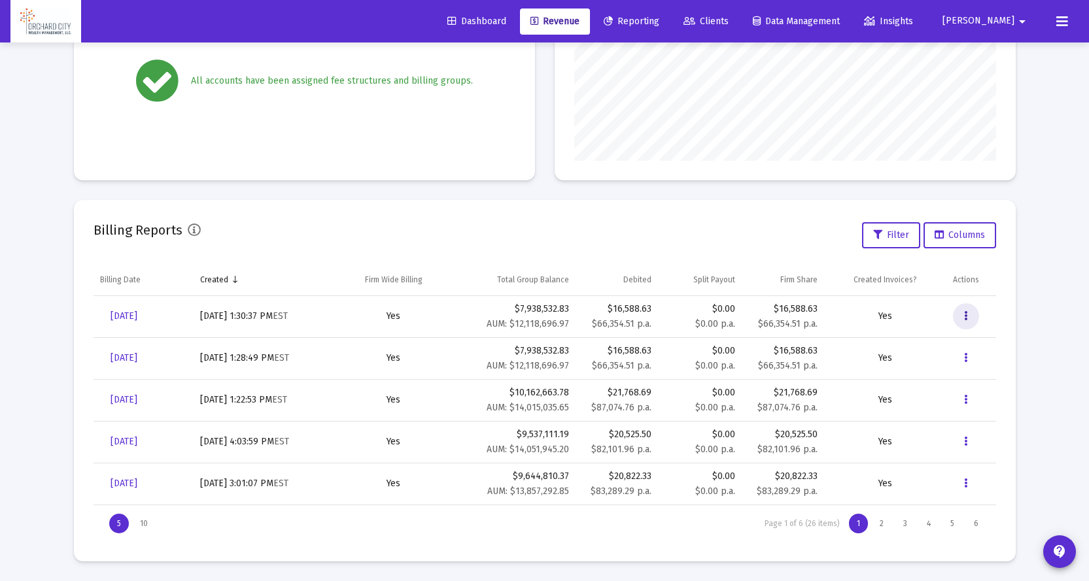
click at [964, 313] on icon "Data grid" at bounding box center [965, 317] width 3 height 16
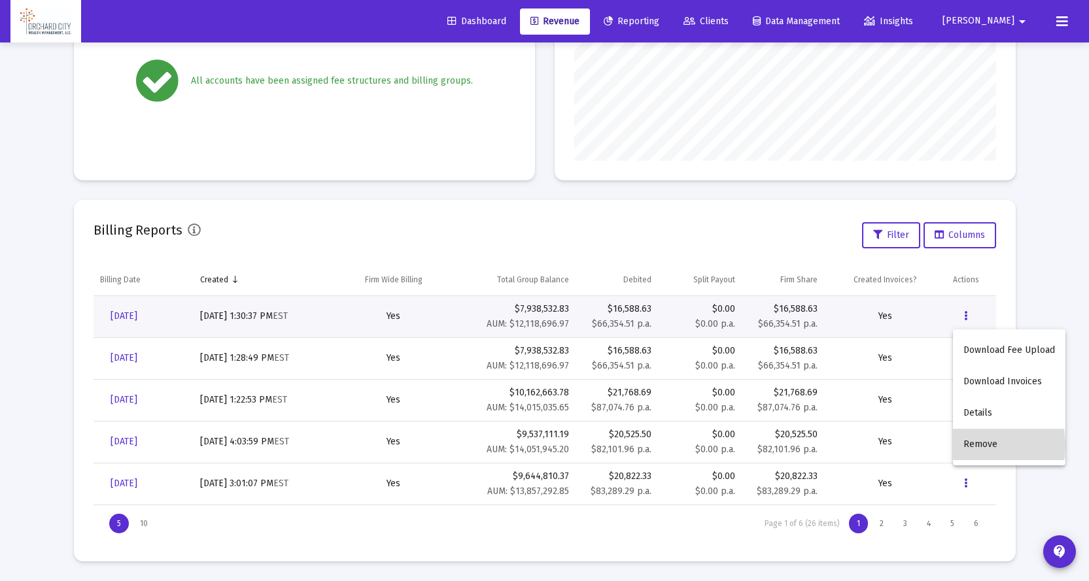
click at [968, 445] on button "Remove" at bounding box center [1009, 444] width 112 height 31
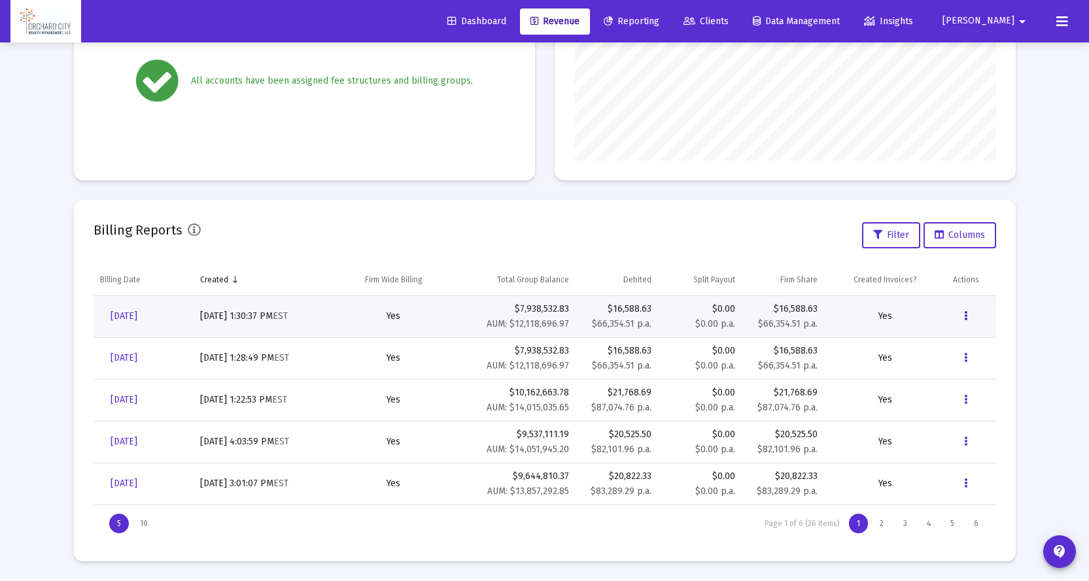
scroll to position [0, 0]
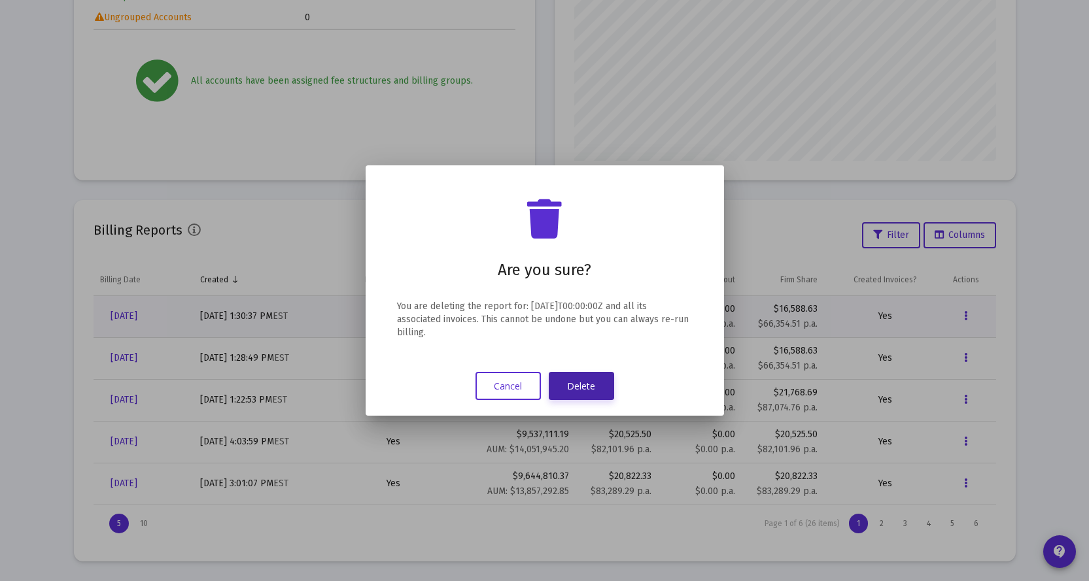
click at [595, 382] on button "Delete" at bounding box center [581, 386] width 65 height 28
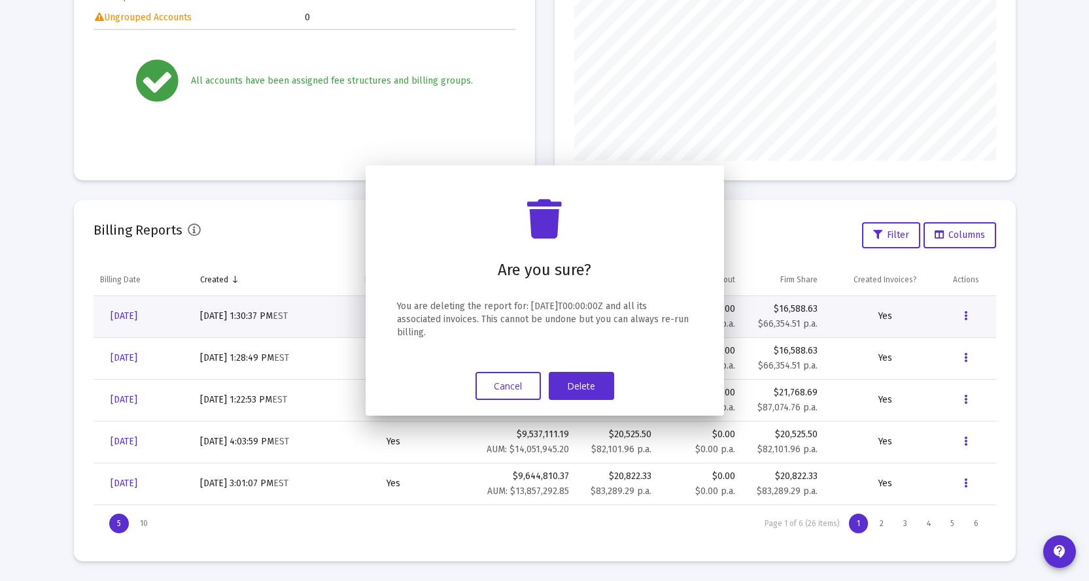
scroll to position [288, 0]
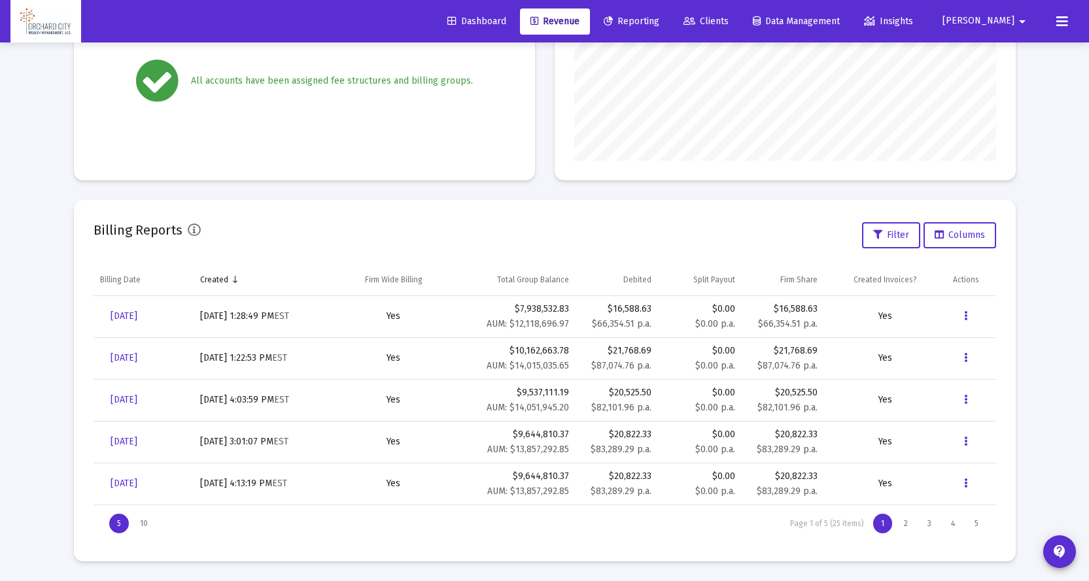
click at [1010, 20] on span "[PERSON_NAME]" at bounding box center [978, 21] width 72 height 11
click at [997, 86] on button "Logout" at bounding box center [1014, 86] width 78 height 31
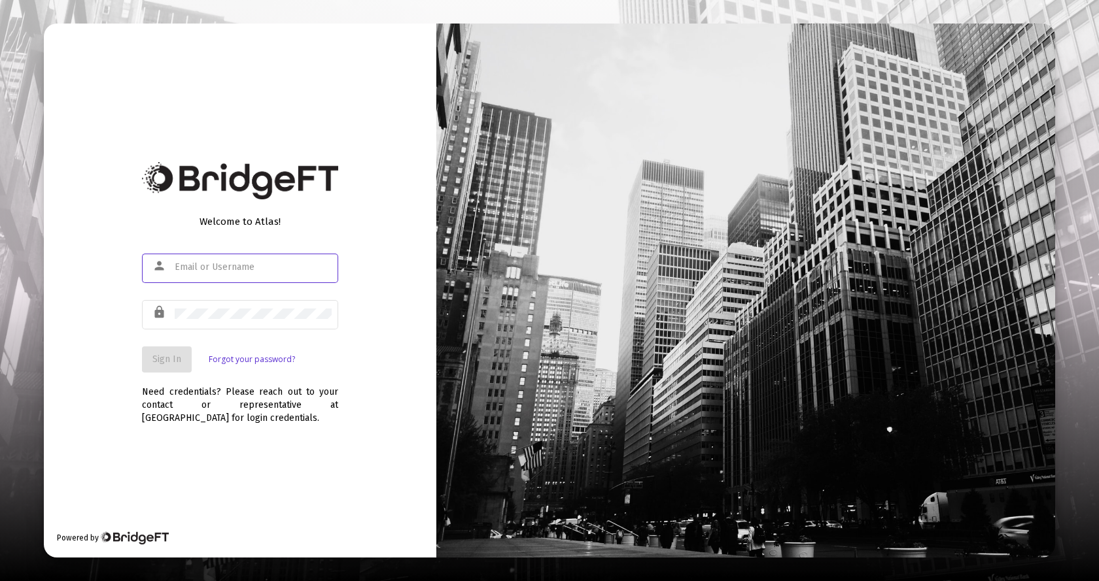
type input "[EMAIL_ADDRESS][DOMAIN_NAME]"
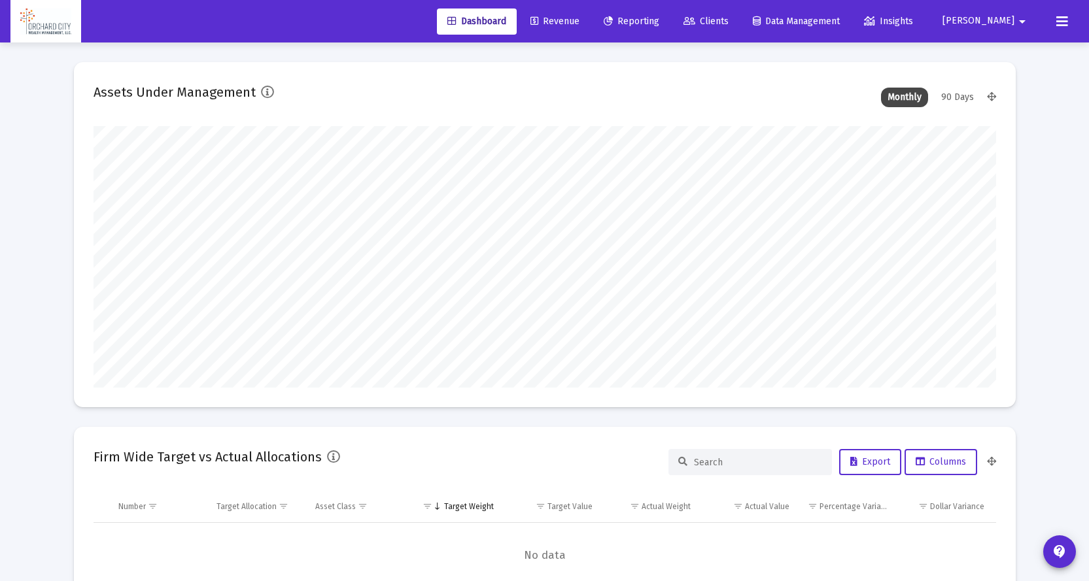
type input "[DATE]"
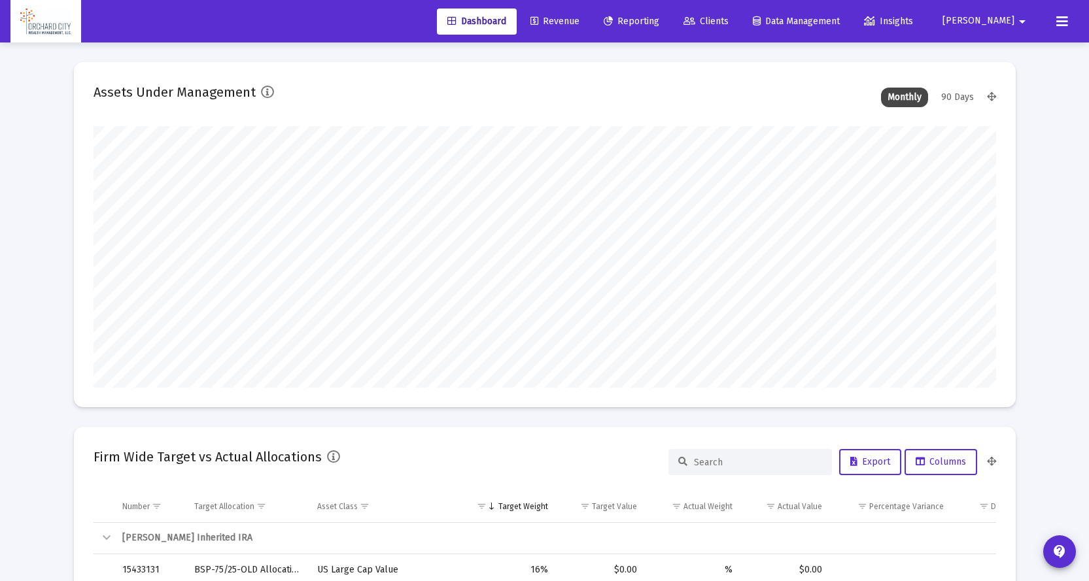
scroll to position [262, 422]
click at [989, 21] on button "[PERSON_NAME]" at bounding box center [986, 21] width 119 height 26
click at [991, 92] on icon at bounding box center [991, 87] width 12 height 12
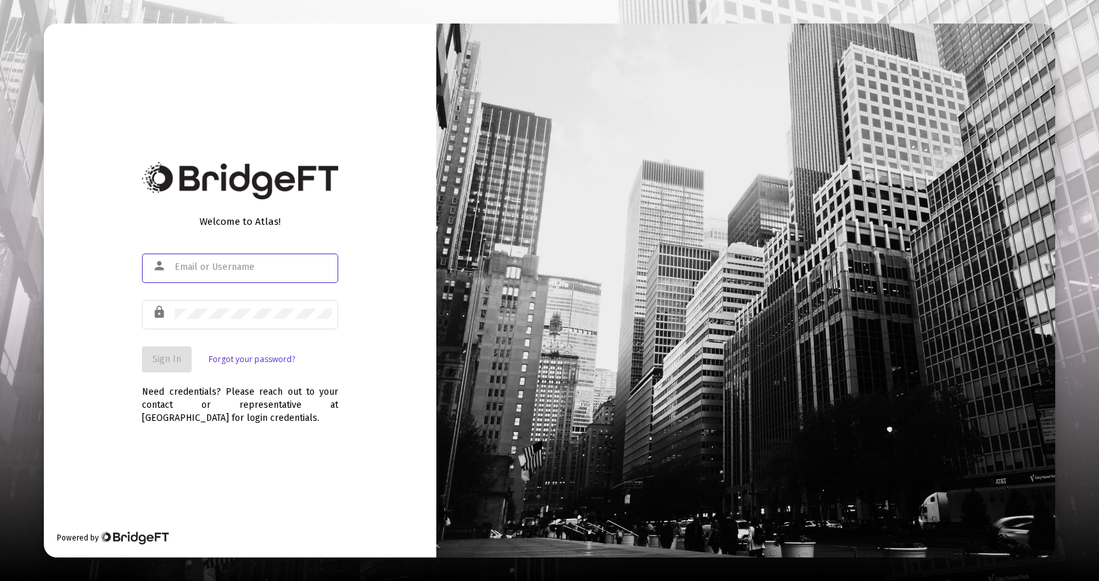
click at [188, 269] on input "text" at bounding box center [253, 267] width 157 height 10
type input "[EMAIL_ADDRESS][DOMAIN_NAME]"
click at [180, 361] on span "Sign In" at bounding box center [166, 359] width 29 height 11
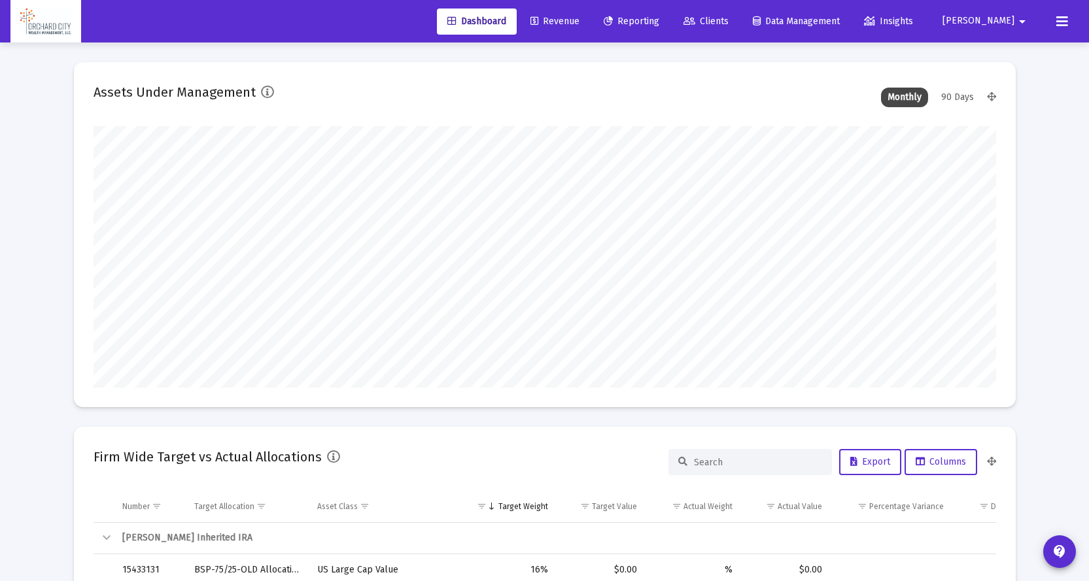
type input "[DATE]"
click at [590, 18] on link "Revenue" at bounding box center [555, 22] width 70 height 26
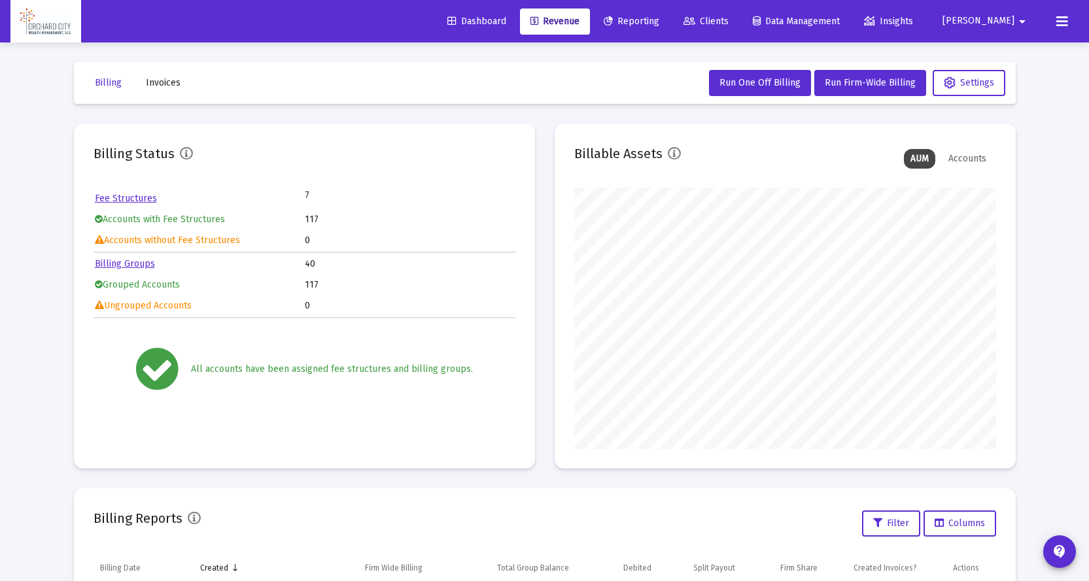
scroll to position [288, 0]
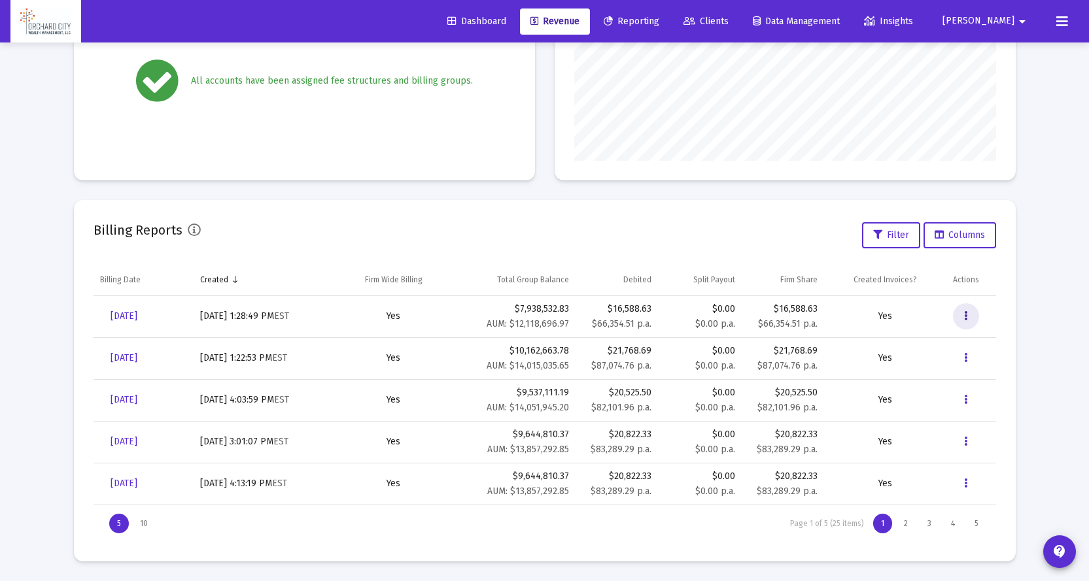
click at [966, 309] on icon "Data grid" at bounding box center [965, 317] width 3 height 16
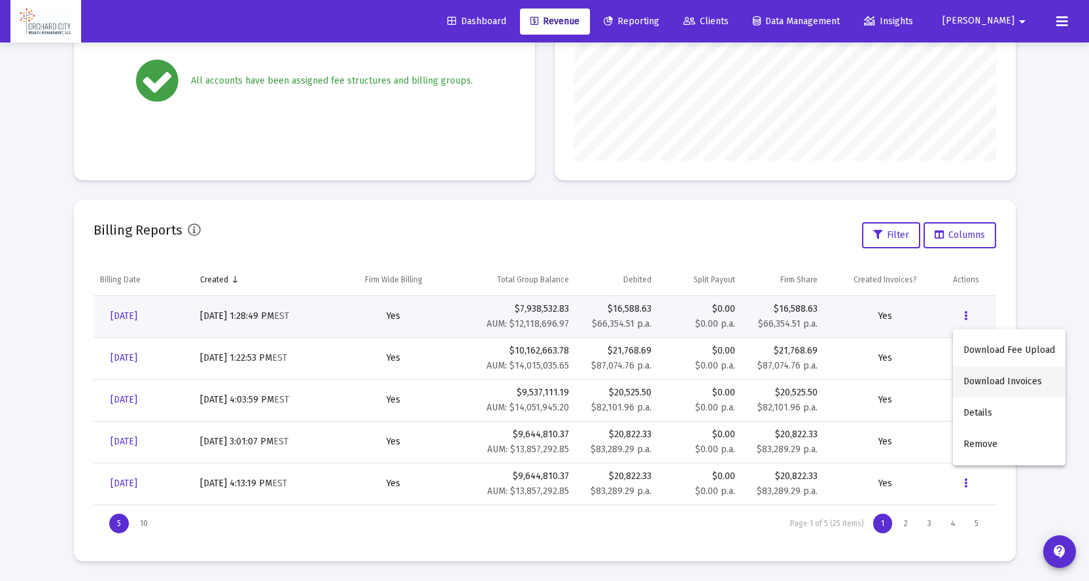
click at [979, 375] on button "Download Invoices" at bounding box center [1009, 381] width 112 height 31
click at [962, 315] on button "Data grid" at bounding box center [966, 316] width 26 height 26
drag, startPoint x: 966, startPoint y: 343, endPoint x: 966, endPoint y: 351, distance: 7.8
click at [966, 343] on button "Download Fee Upload" at bounding box center [1009, 350] width 112 height 31
click at [969, 315] on button "Data grid" at bounding box center [966, 316] width 26 height 26
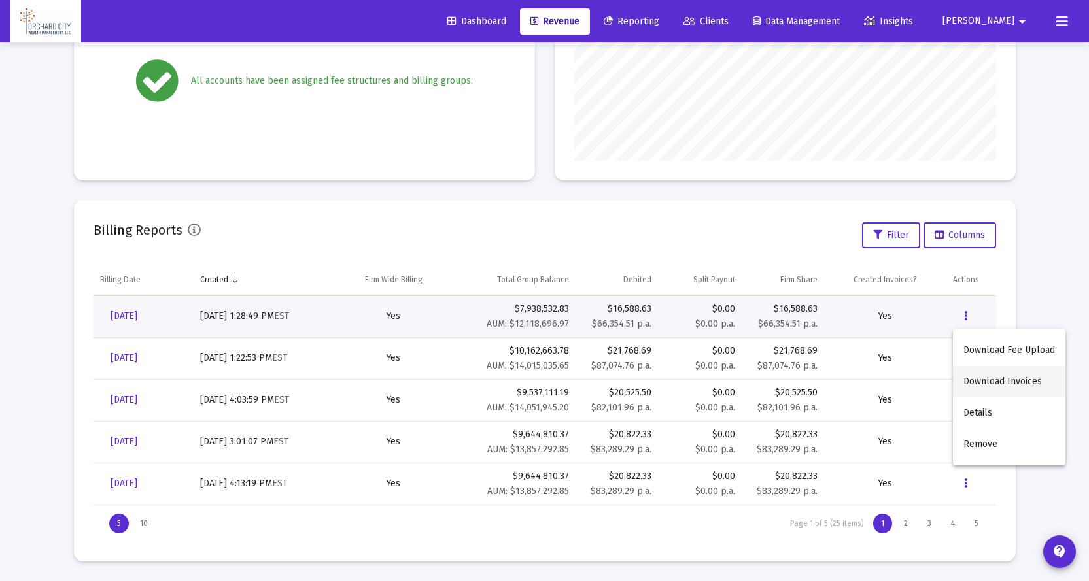
click at [971, 377] on button "Download Invoices" at bounding box center [1009, 381] width 112 height 31
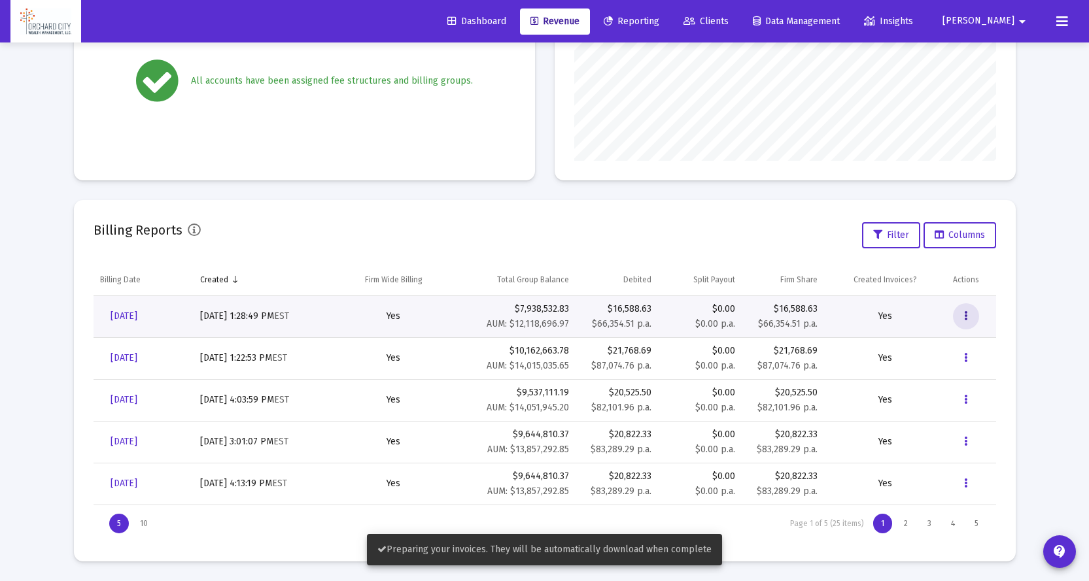
click at [963, 315] on button "Data grid" at bounding box center [966, 316] width 26 height 26
click at [967, 343] on button "Download Fee Upload" at bounding box center [1009, 350] width 112 height 31
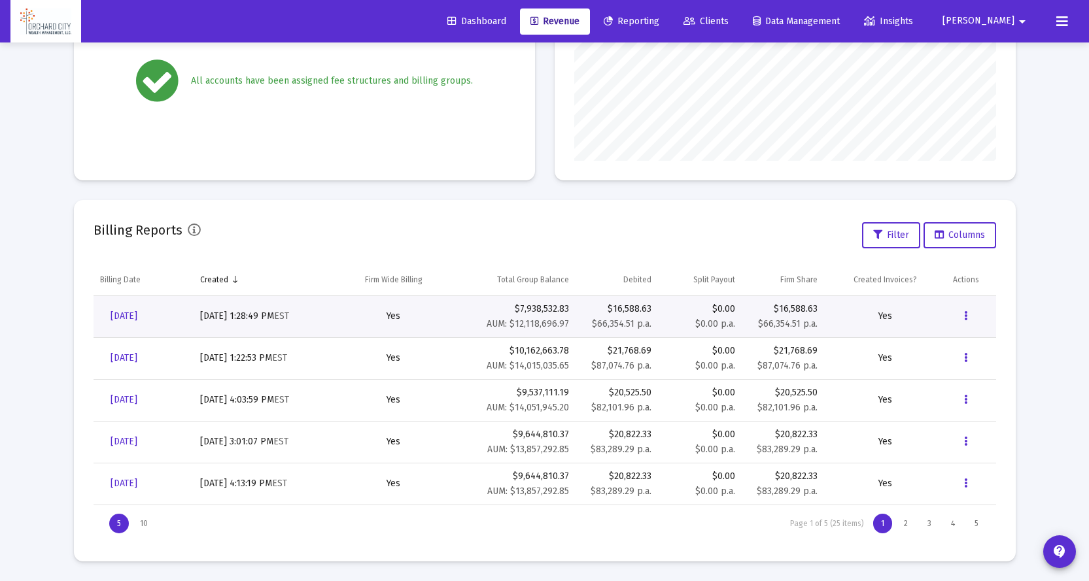
scroll to position [0, 0]
